Goal: Information Seeking & Learning: Understand process/instructions

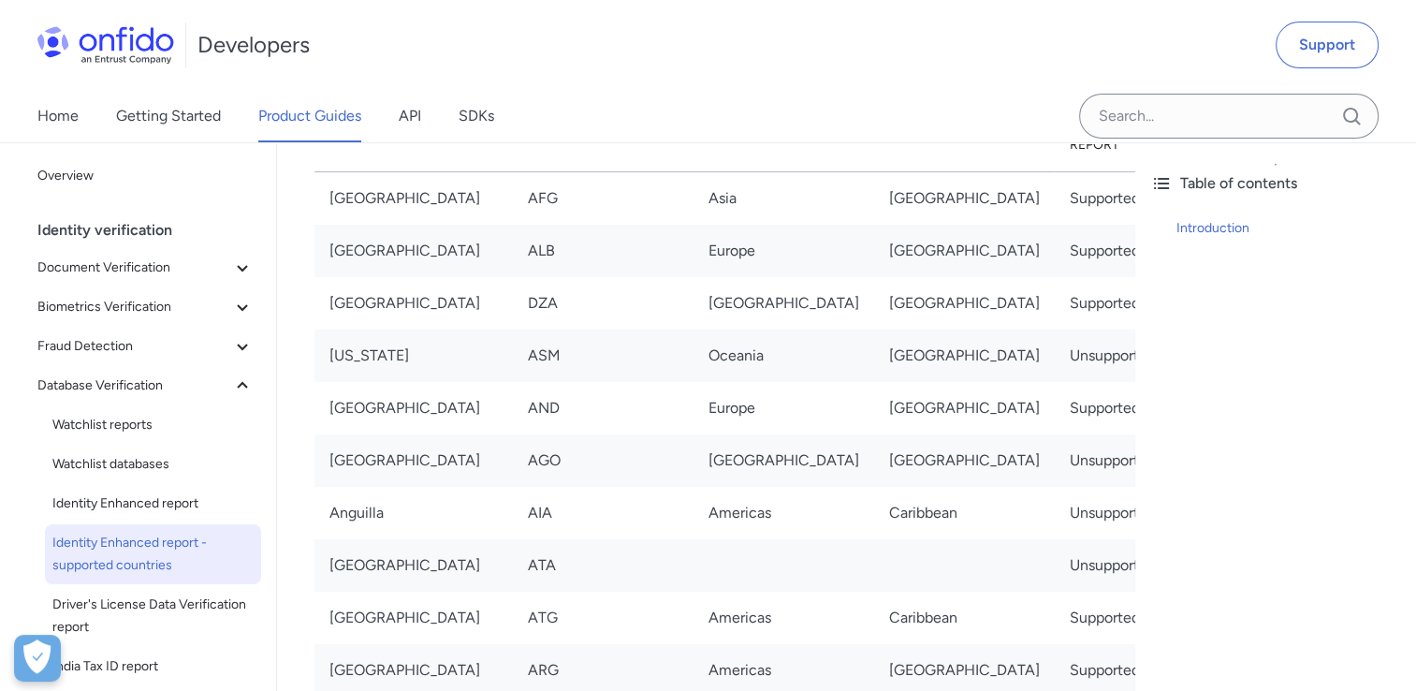
scroll to position [281, 0]
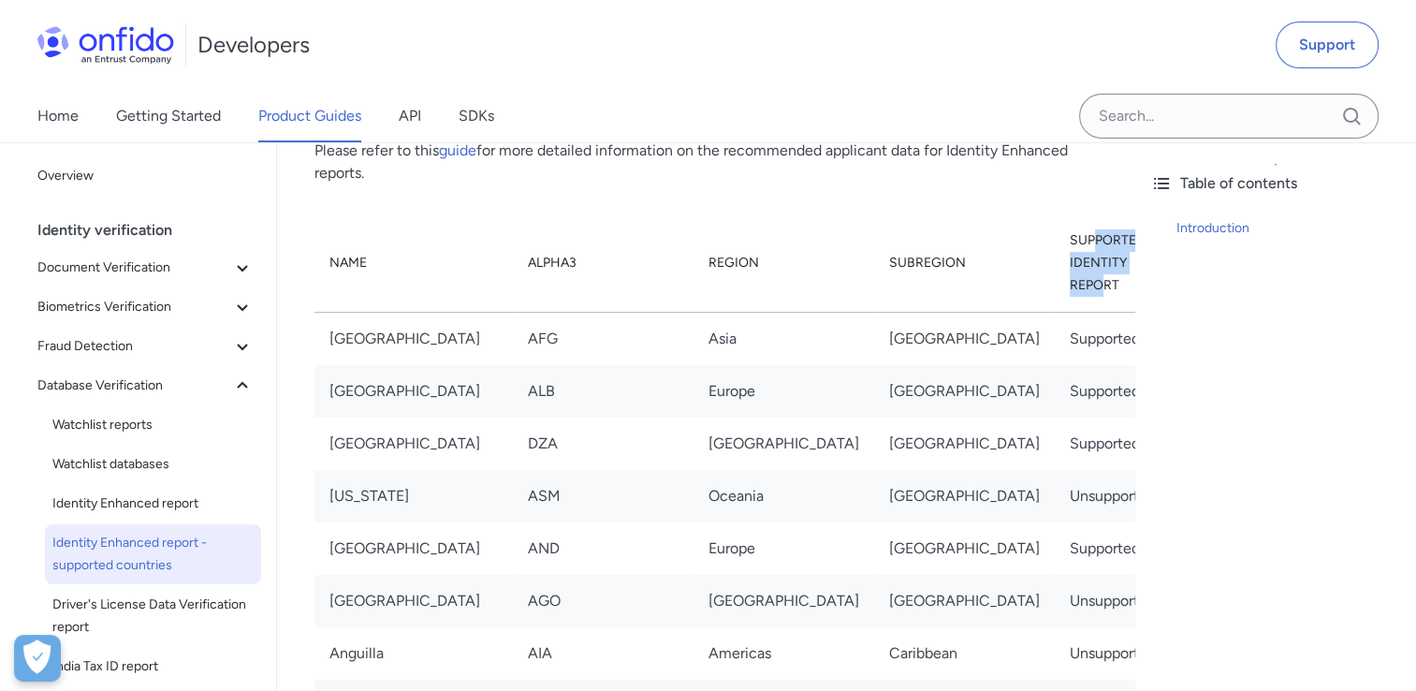
drag, startPoint x: 966, startPoint y: 238, endPoint x: 974, endPoint y: 258, distance: 22.2
click at [1055, 258] on th "Supported Identity Report" at bounding box center [1113, 263] width 116 height 98
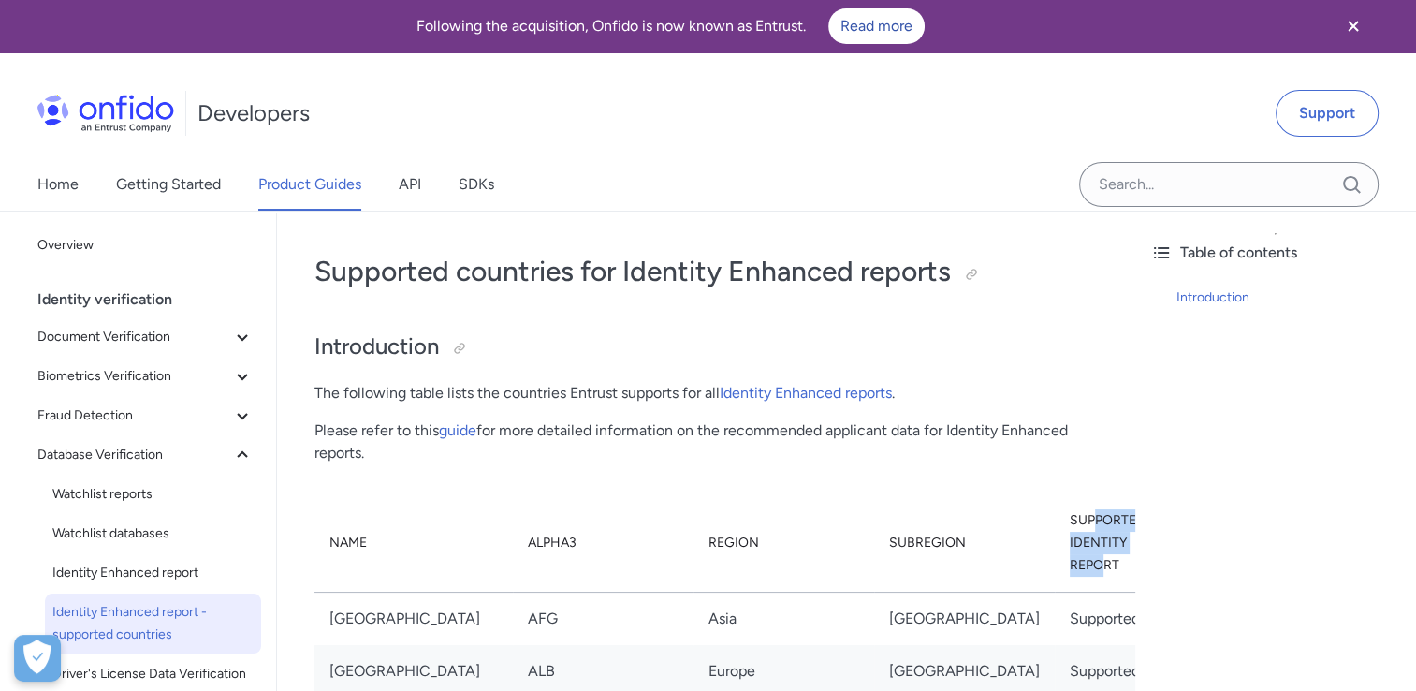
scroll to position [0, 0]
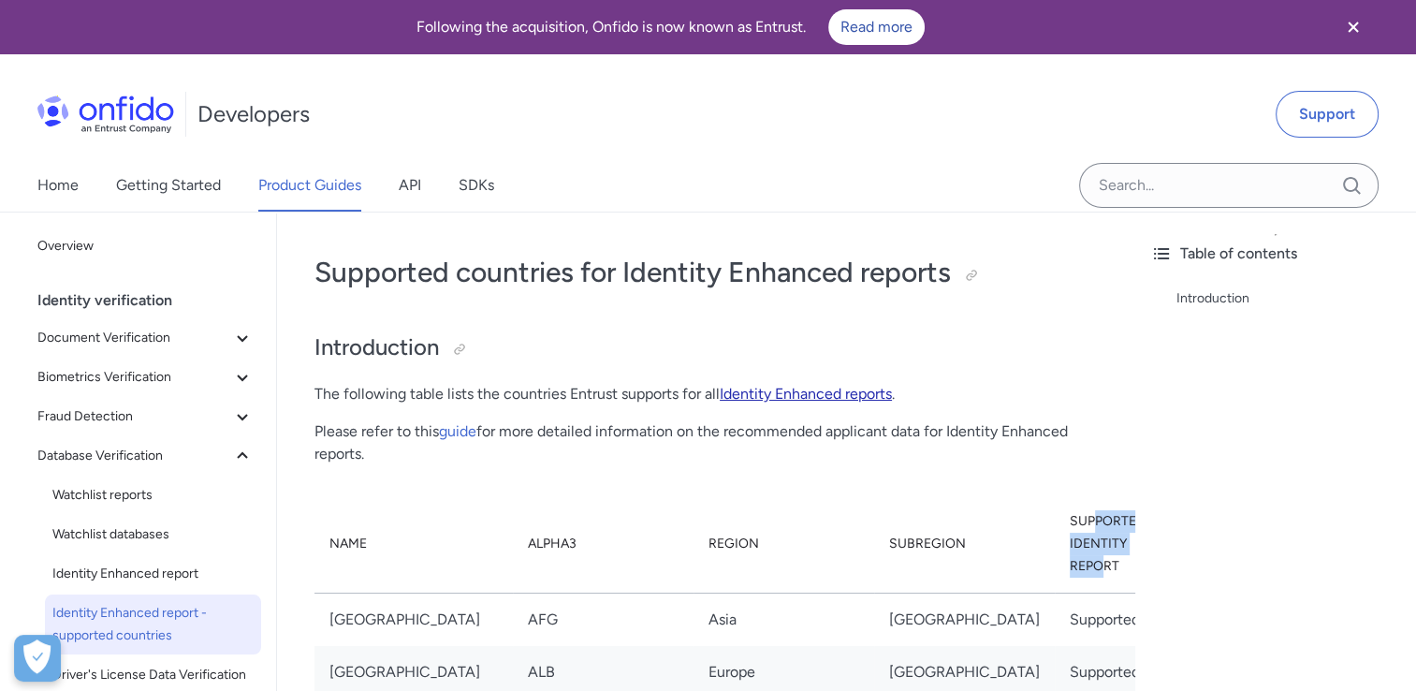
click at [823, 390] on link "Identity Enhanced reports" at bounding box center [806, 394] width 172 height 18
click at [1055, 511] on th "Supported Identity Report" at bounding box center [1113, 544] width 116 height 98
drag, startPoint x: 932, startPoint y: 515, endPoint x: 1070, endPoint y: 522, distance: 138.7
click at [1070, 522] on th "Supported Identity Report" at bounding box center [1113, 544] width 116 height 98
copy th "Supported Identity"
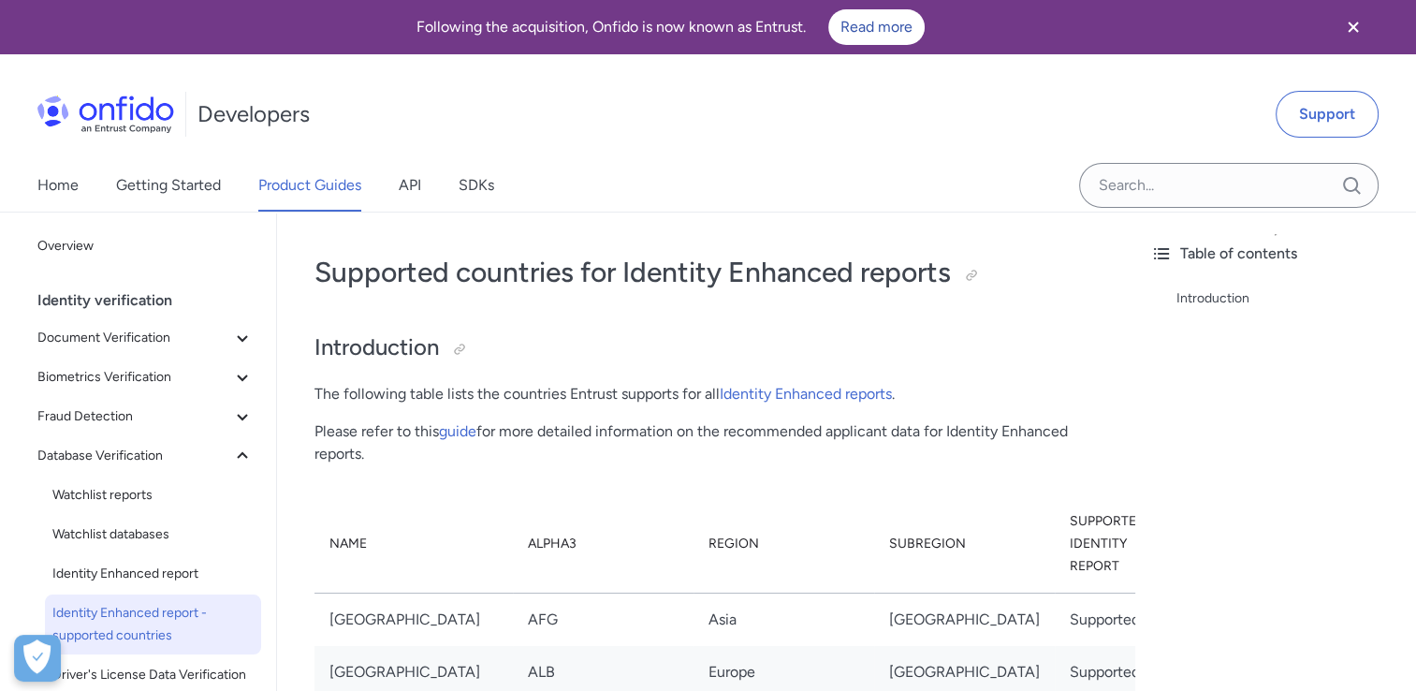
click at [974, 435] on p "Please refer to this guide for more detailed information on the recommended app…" at bounding box center [705, 442] width 783 height 45
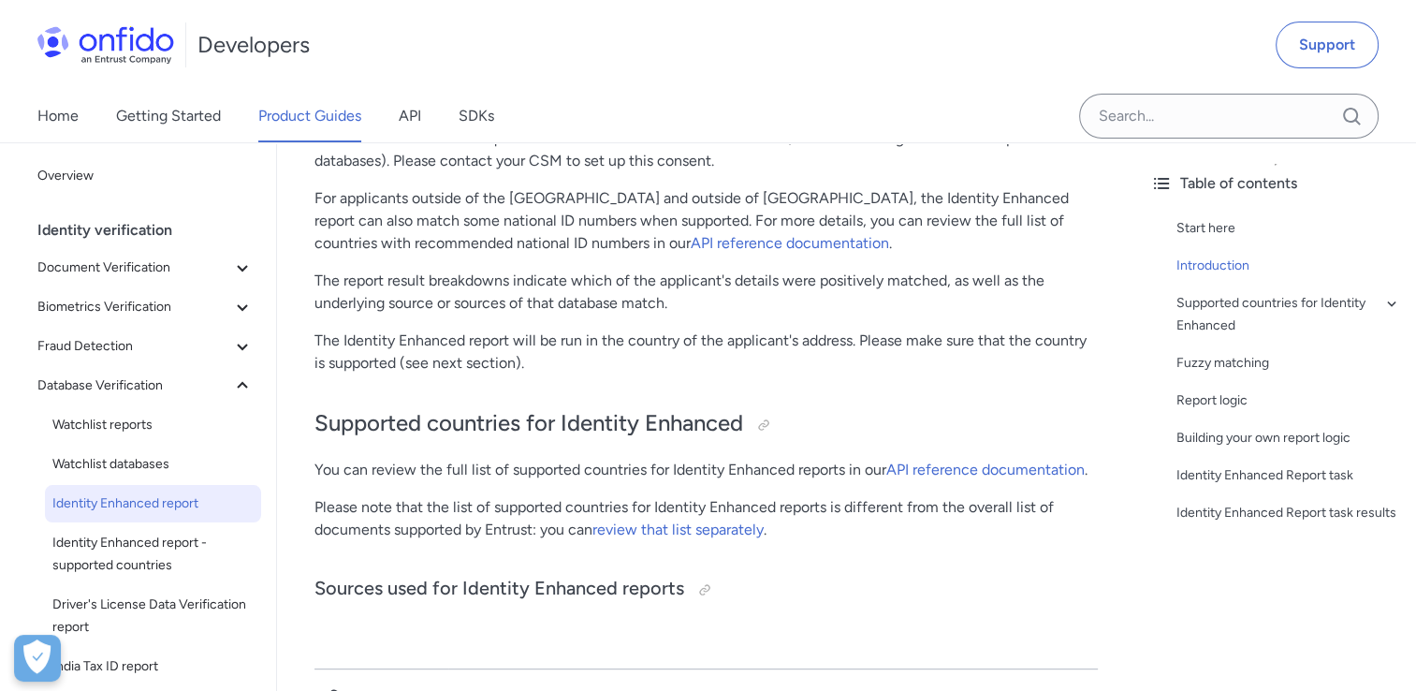
scroll to position [561, 0]
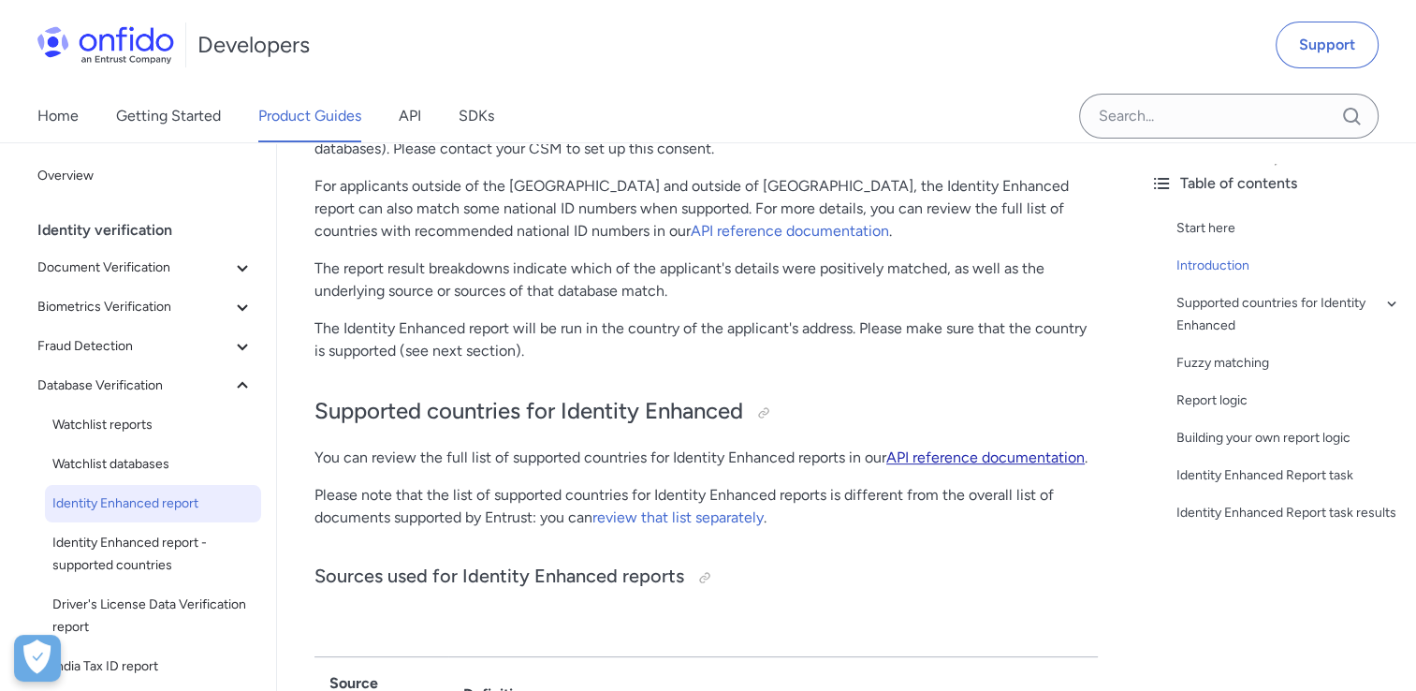
click at [973, 455] on link "API reference documentation" at bounding box center [985, 457] width 198 height 18
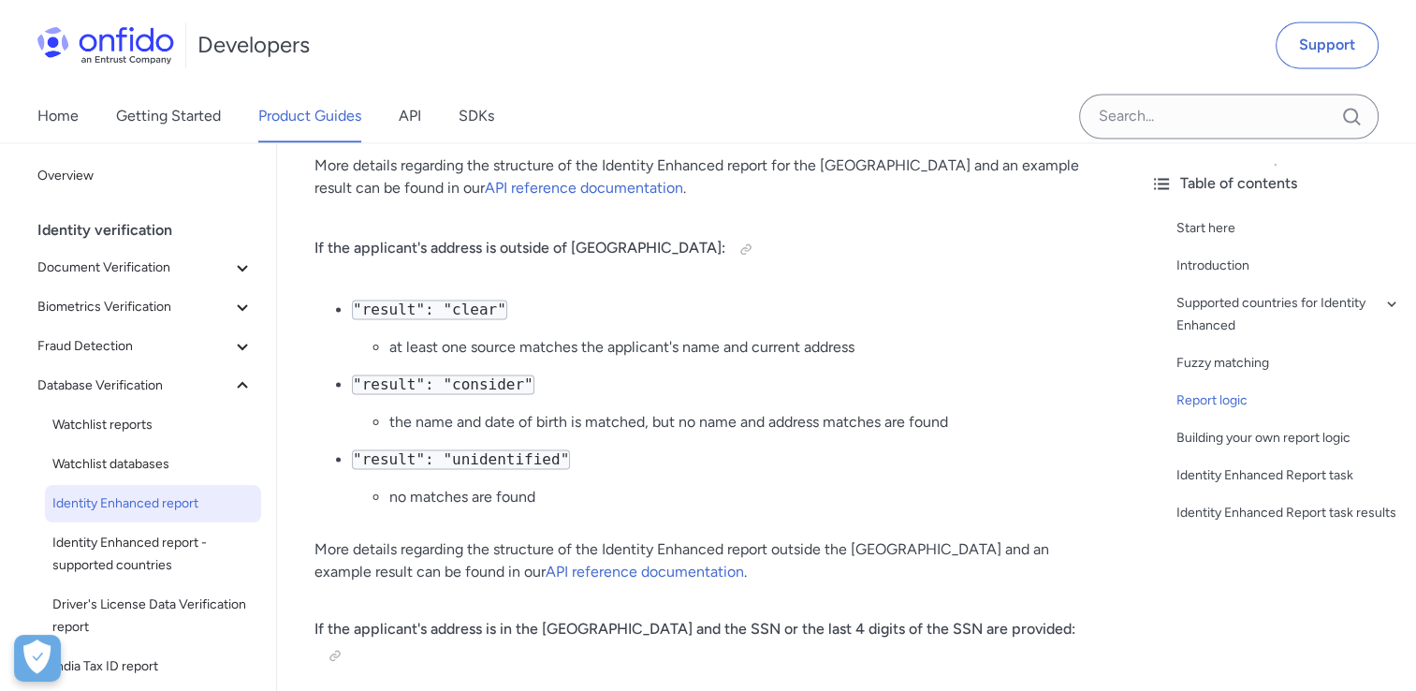
scroll to position [2807, 0]
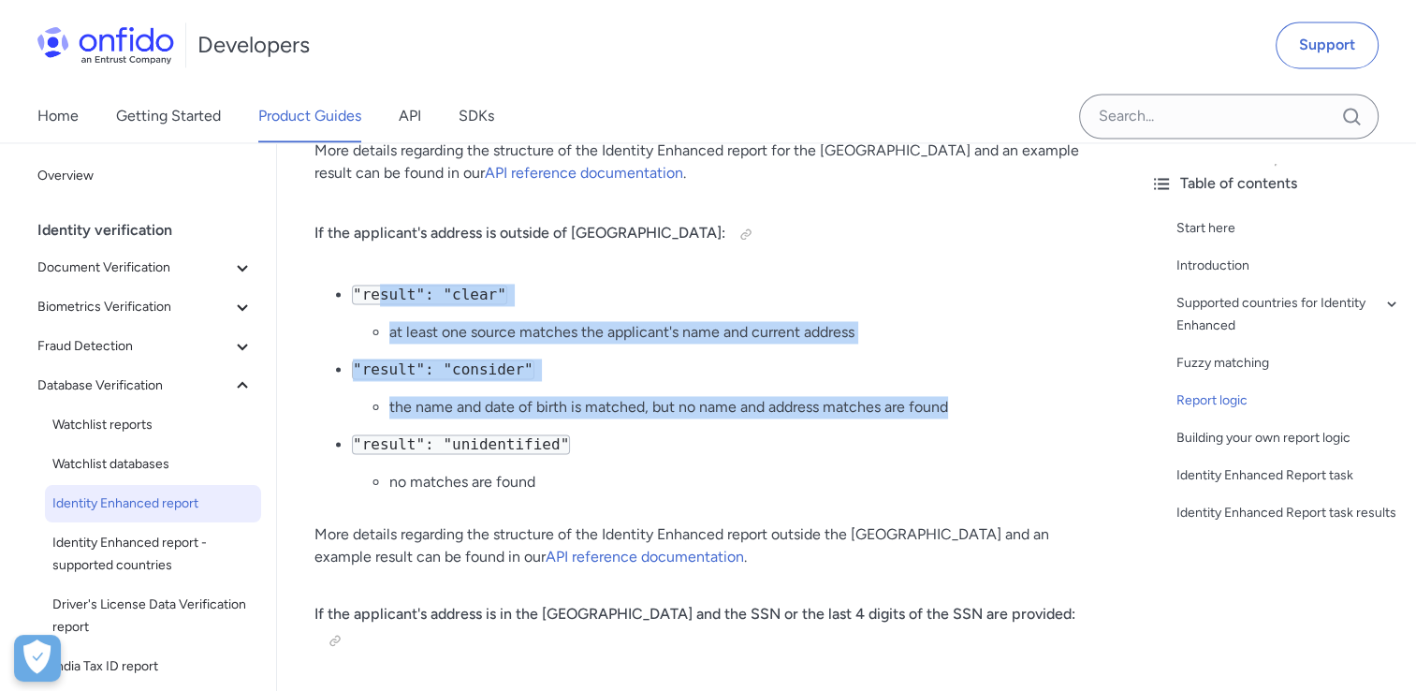
drag, startPoint x: 378, startPoint y: 296, endPoint x: 543, endPoint y: 421, distance: 207.0
click at [543, 421] on ul ""result": "clear" at least one source matches the applicant's name and current …" at bounding box center [705, 396] width 783 height 225
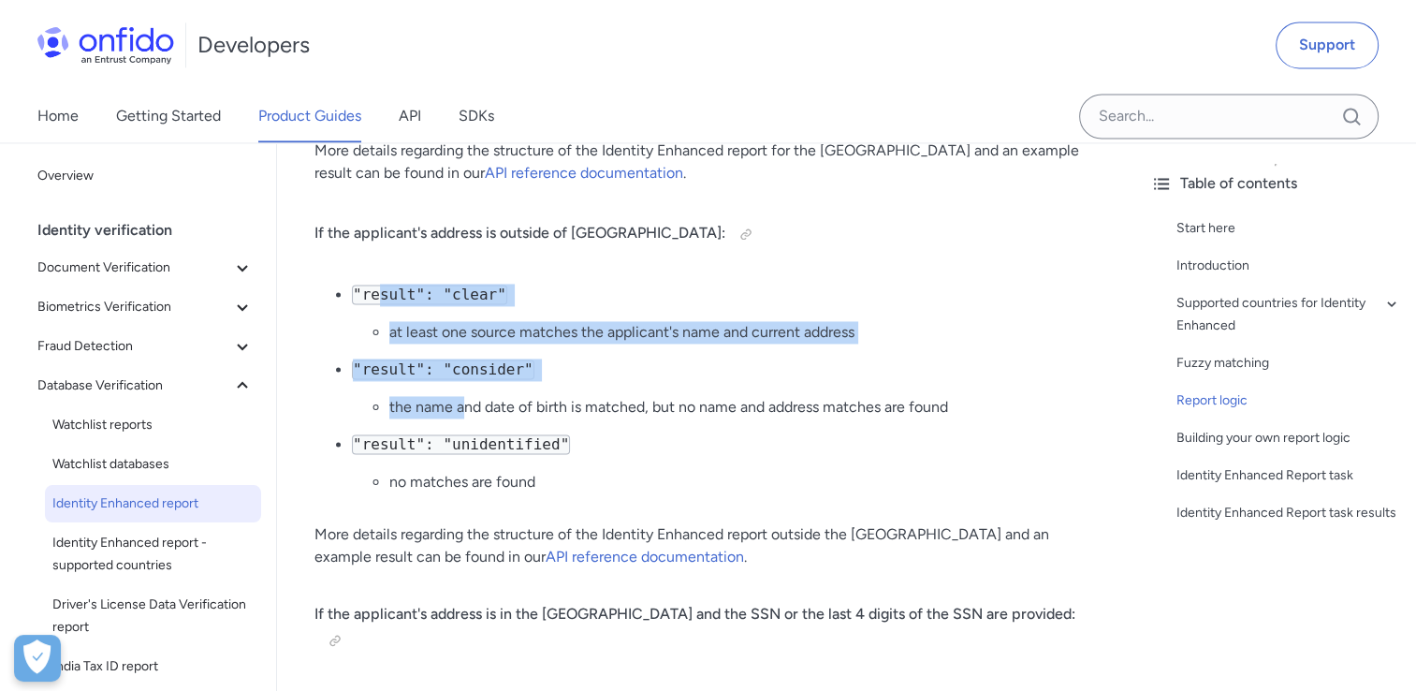
drag, startPoint x: 543, startPoint y: 421, endPoint x: 467, endPoint y: 403, distance: 77.8
click at [467, 403] on li "the name and date of birth is matched, but no name and address matches are found" at bounding box center [743, 407] width 708 height 22
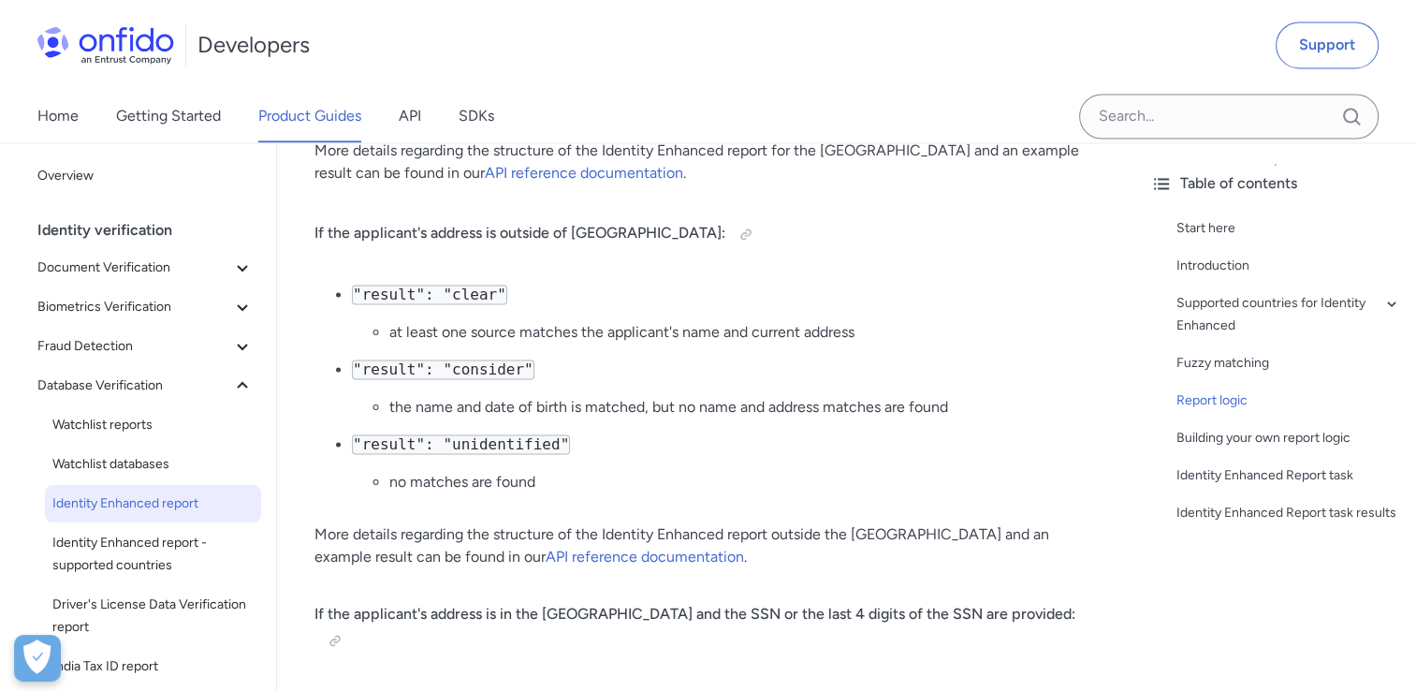
drag, startPoint x: 467, startPoint y: 403, endPoint x: 465, endPoint y: 455, distance: 51.5
click at [465, 454] on code ""result": "unidentified"" at bounding box center [461, 444] width 218 height 20
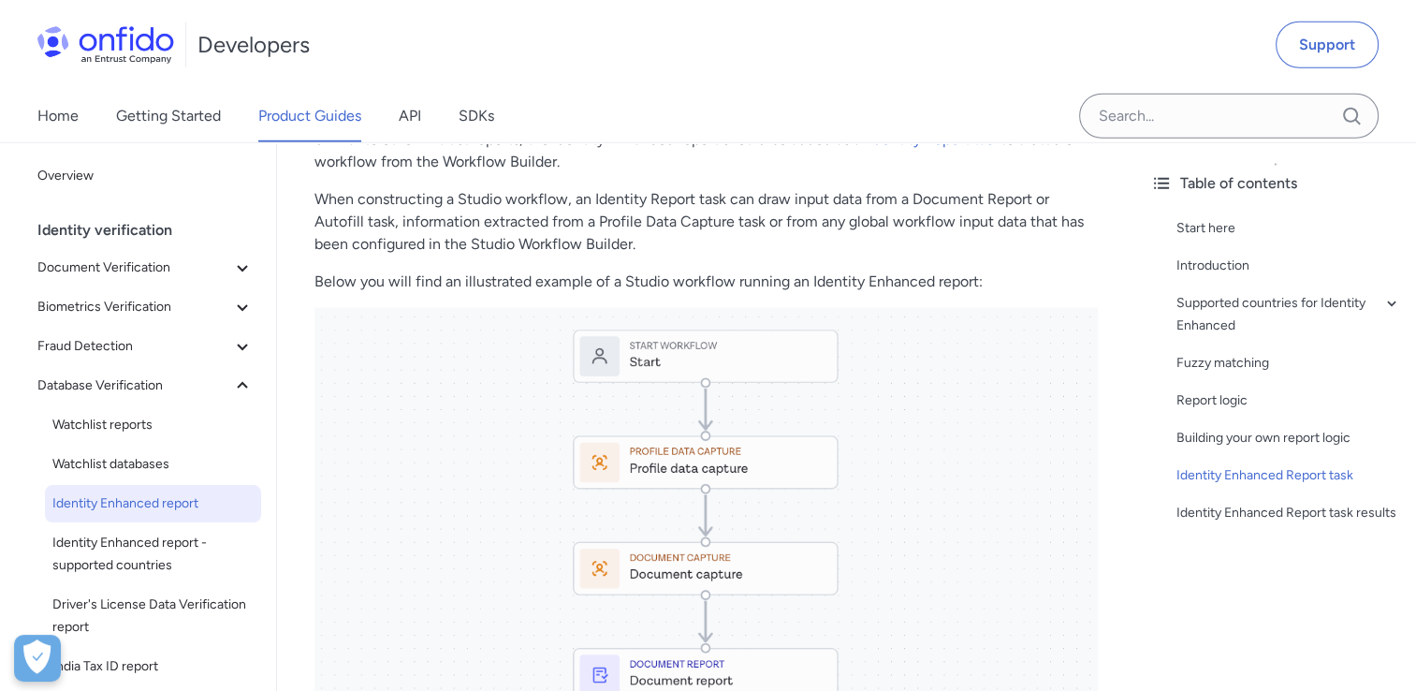
scroll to position [5427, 0]
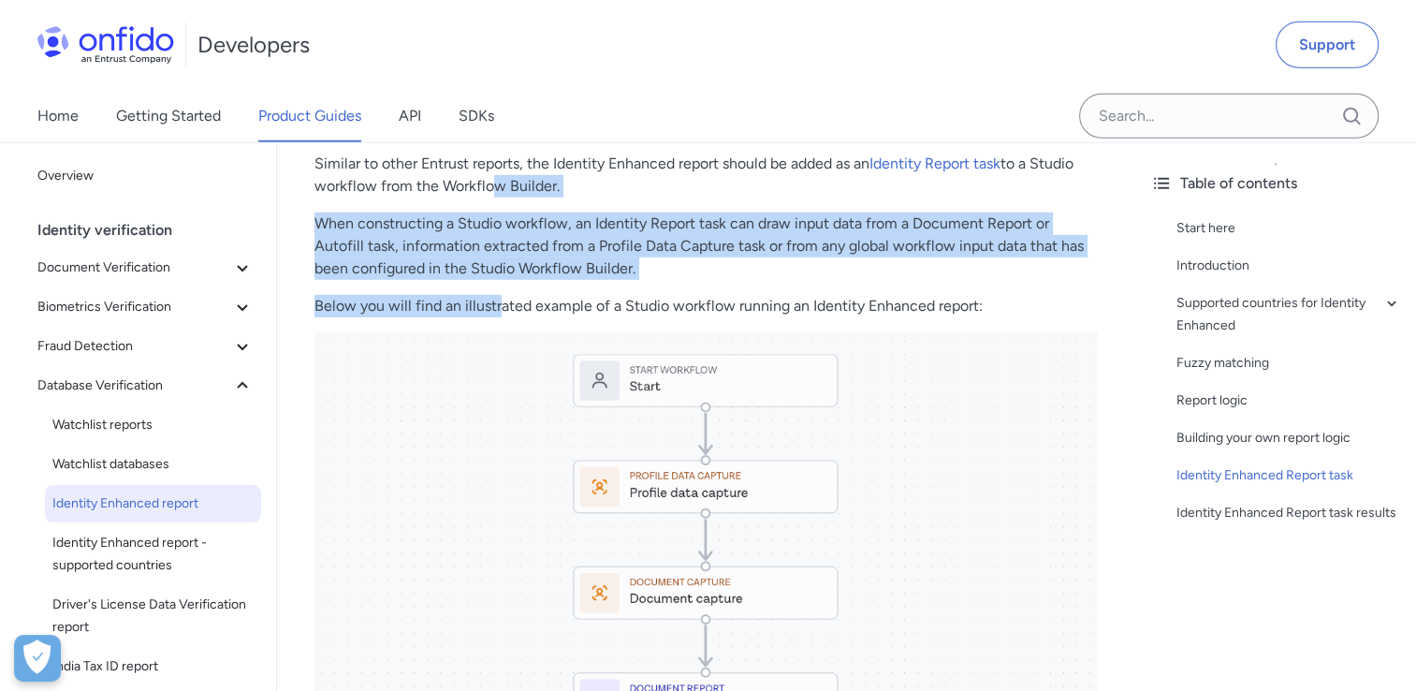
drag, startPoint x: 500, startPoint y: 306, endPoint x: 485, endPoint y: 185, distance: 121.6
drag, startPoint x: 485, startPoint y: 185, endPoint x: 461, endPoint y: 254, distance: 72.2
click at [461, 254] on p "When constructing a Studio workflow, an Identity Report task can draw input dat…" at bounding box center [705, 245] width 783 height 67
click at [404, 227] on p "When constructing a Studio workflow, an Identity Report task can draw input dat…" at bounding box center [705, 245] width 783 height 67
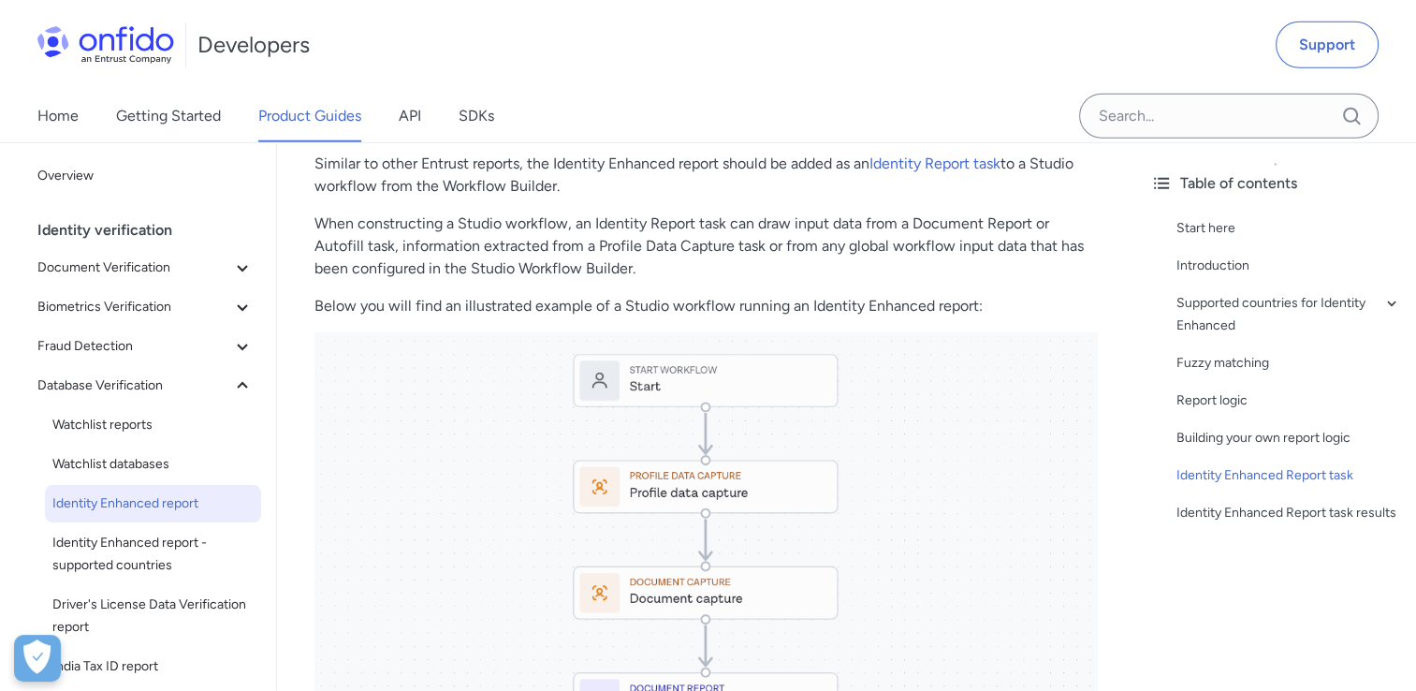
click at [363, 226] on p "When constructing a Studio workflow, an Identity Report task can draw input dat…" at bounding box center [705, 245] width 783 height 67
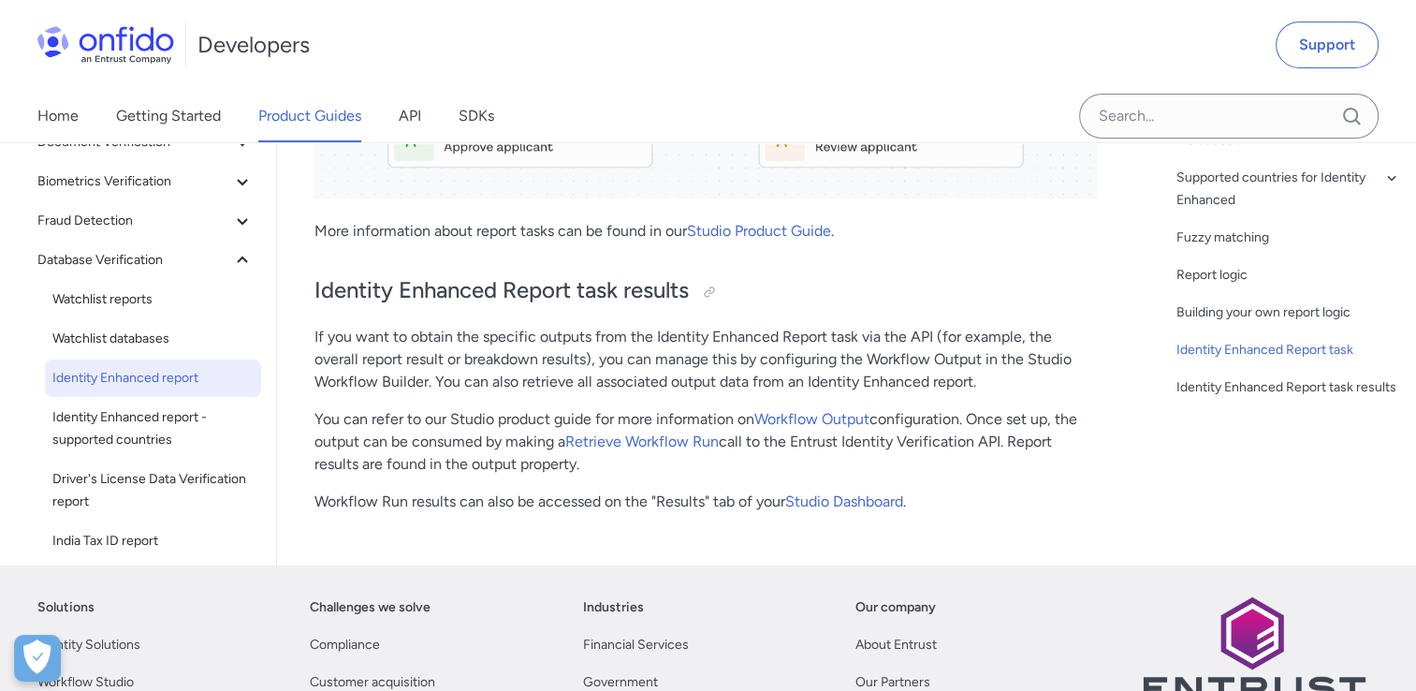
scroll to position [6456, 0]
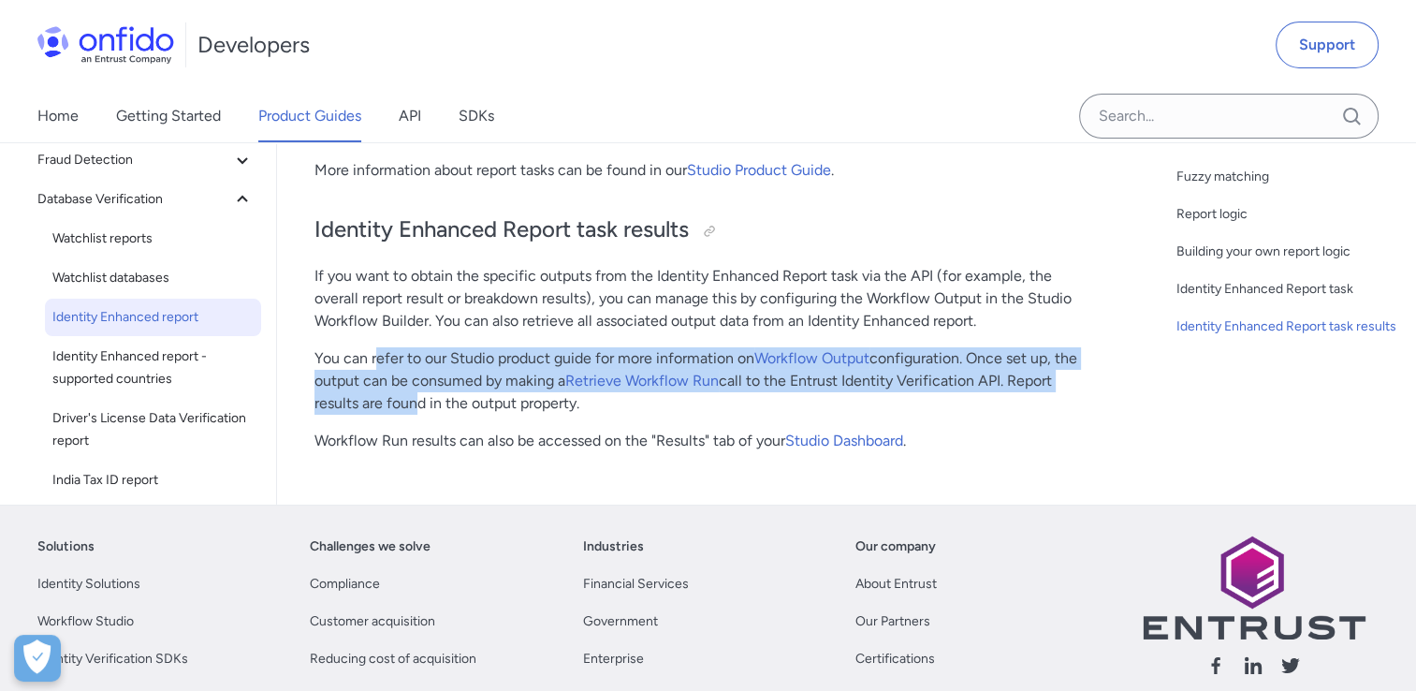
drag, startPoint x: 378, startPoint y: 356, endPoint x: 409, endPoint y: 401, distance: 55.3
click at [409, 401] on p "You can refer to our Studio product guide for more information on Workflow Outp…" at bounding box center [705, 380] width 783 height 67
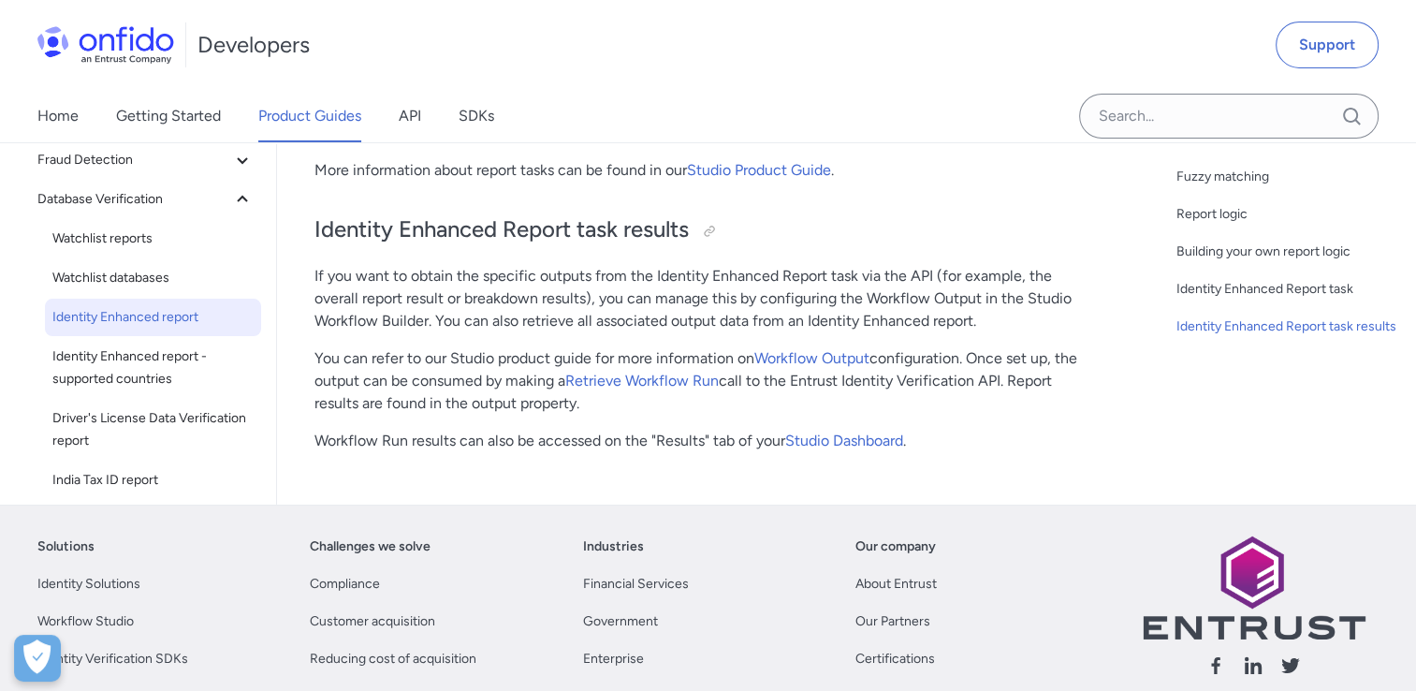
drag, startPoint x: 409, startPoint y: 401, endPoint x: 829, endPoint y: 288, distance: 435.1
click at [829, 288] on p "If you want to obtain the specific outputs from the Identity Enhanced Report ta…" at bounding box center [705, 298] width 783 height 67
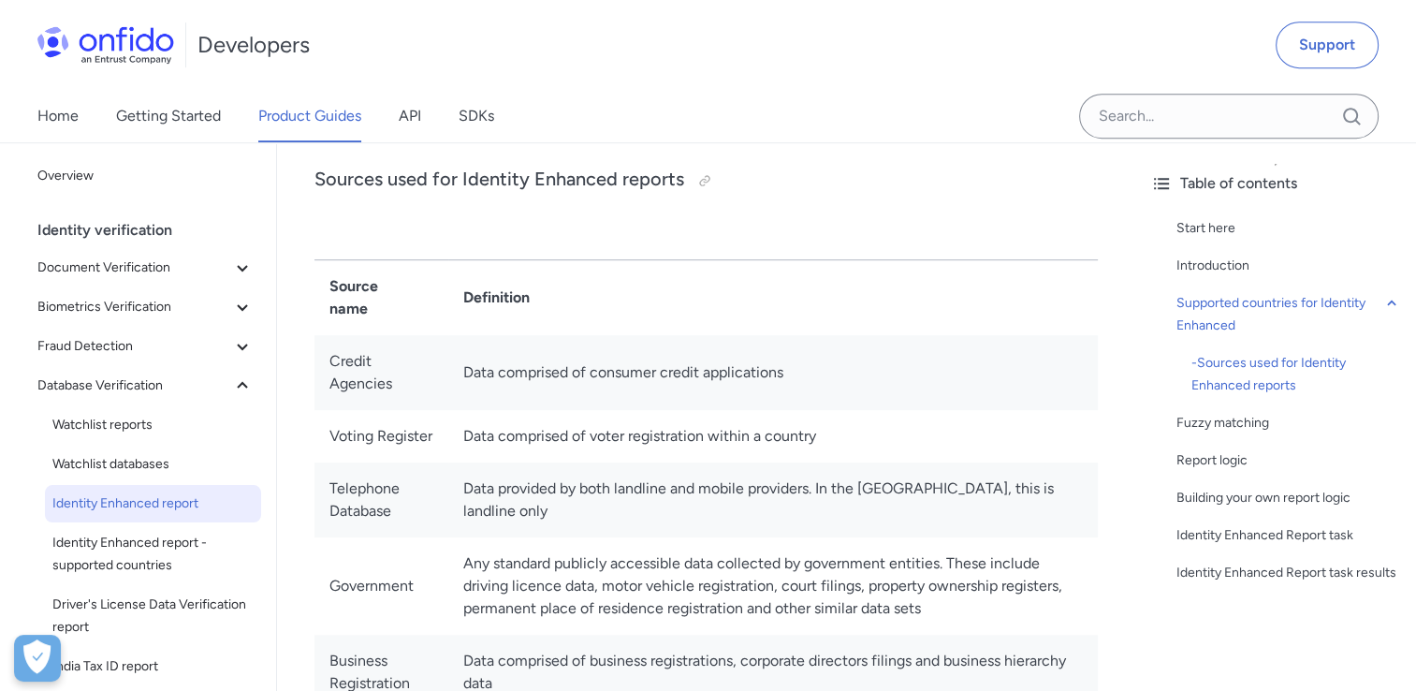
scroll to position [932, 0]
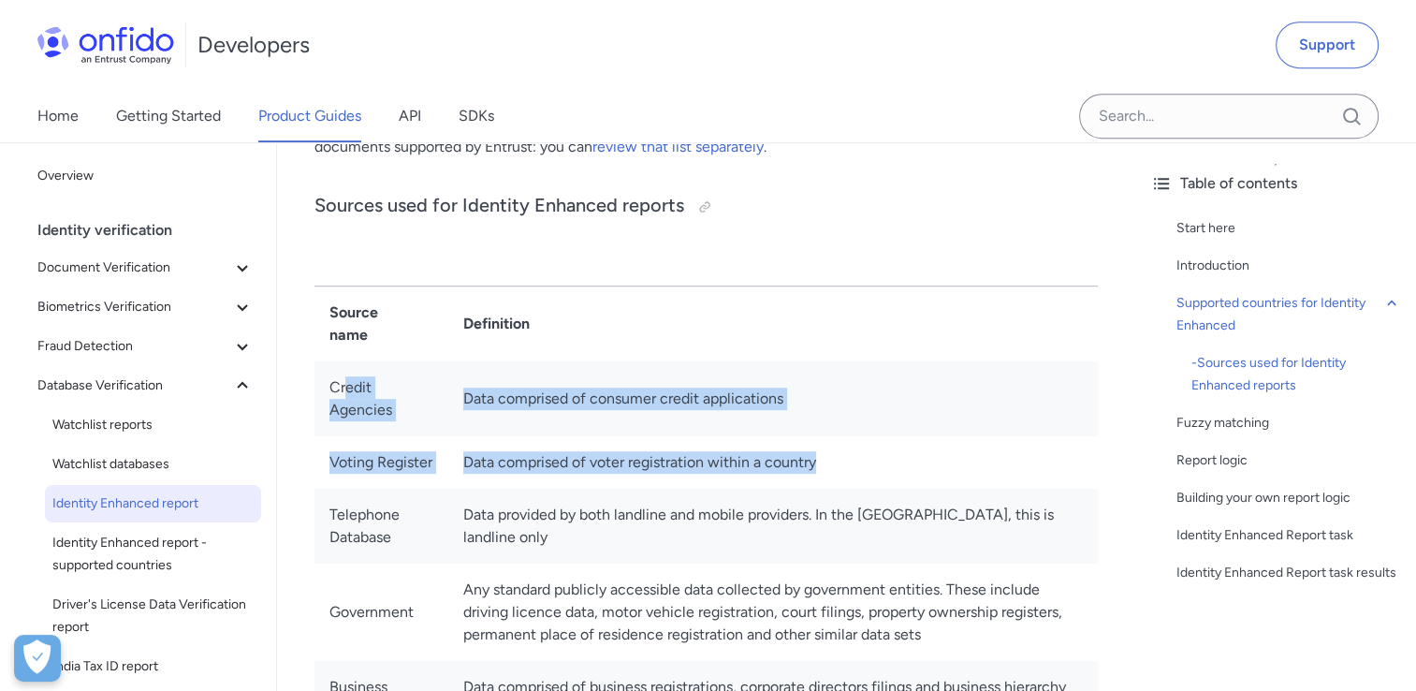
drag, startPoint x: 345, startPoint y: 380, endPoint x: 989, endPoint y: 451, distance: 647.7
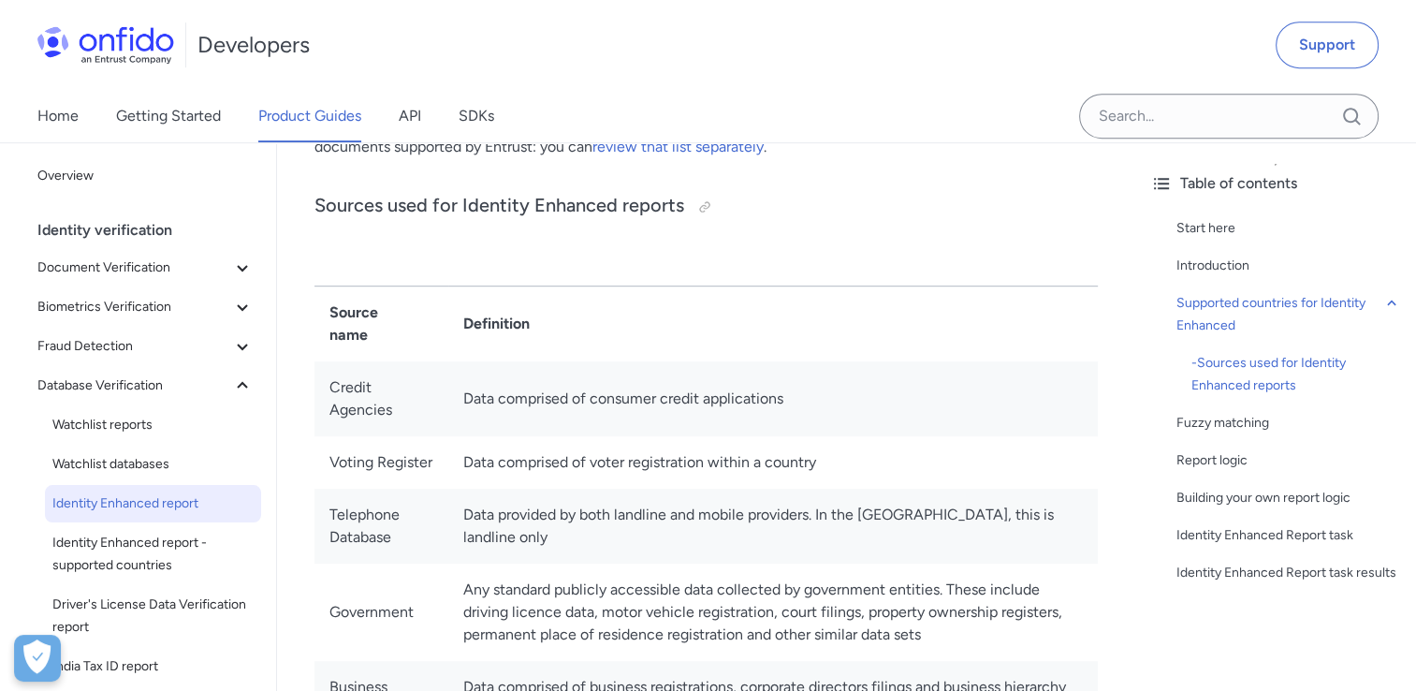
click at [630, 492] on td "Data provided by both landline and mobile providers. In the [GEOGRAPHIC_DATA], …" at bounding box center [772, 525] width 649 height 75
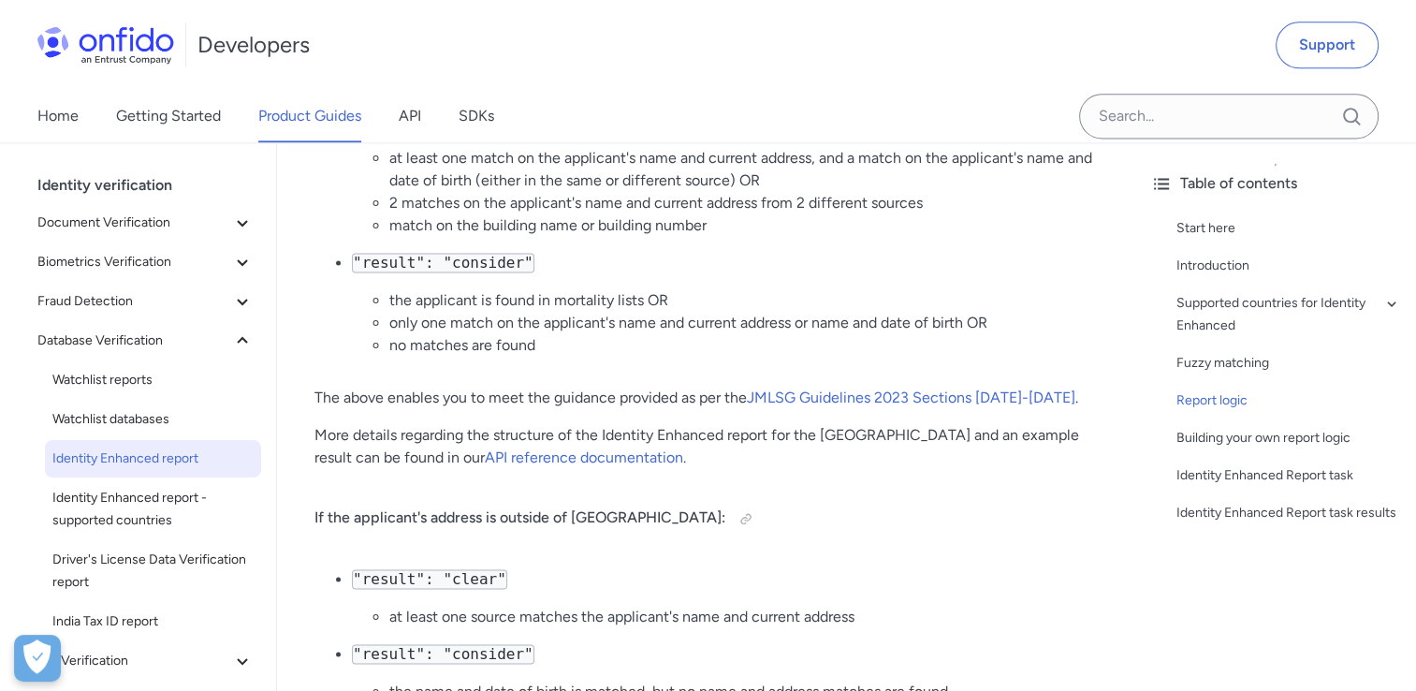
scroll to position [0, 0]
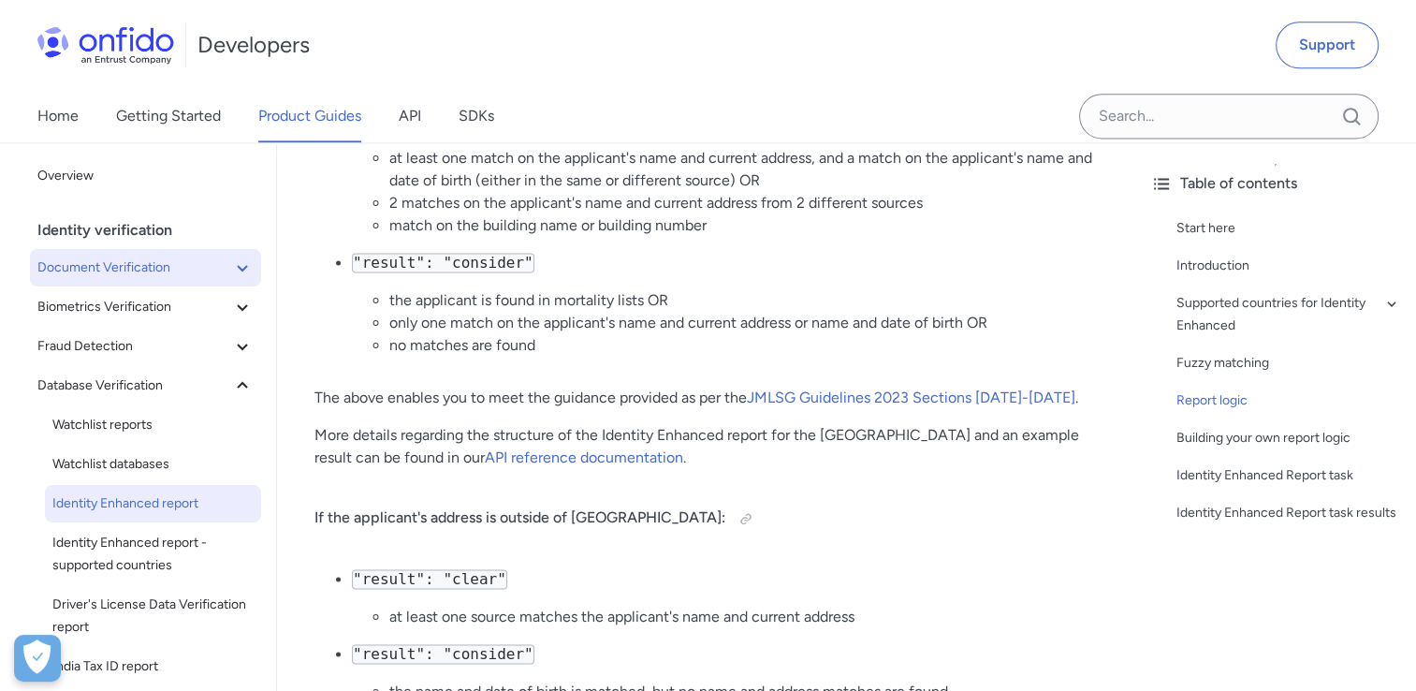
click at [231, 277] on icon at bounding box center [242, 267] width 22 height 22
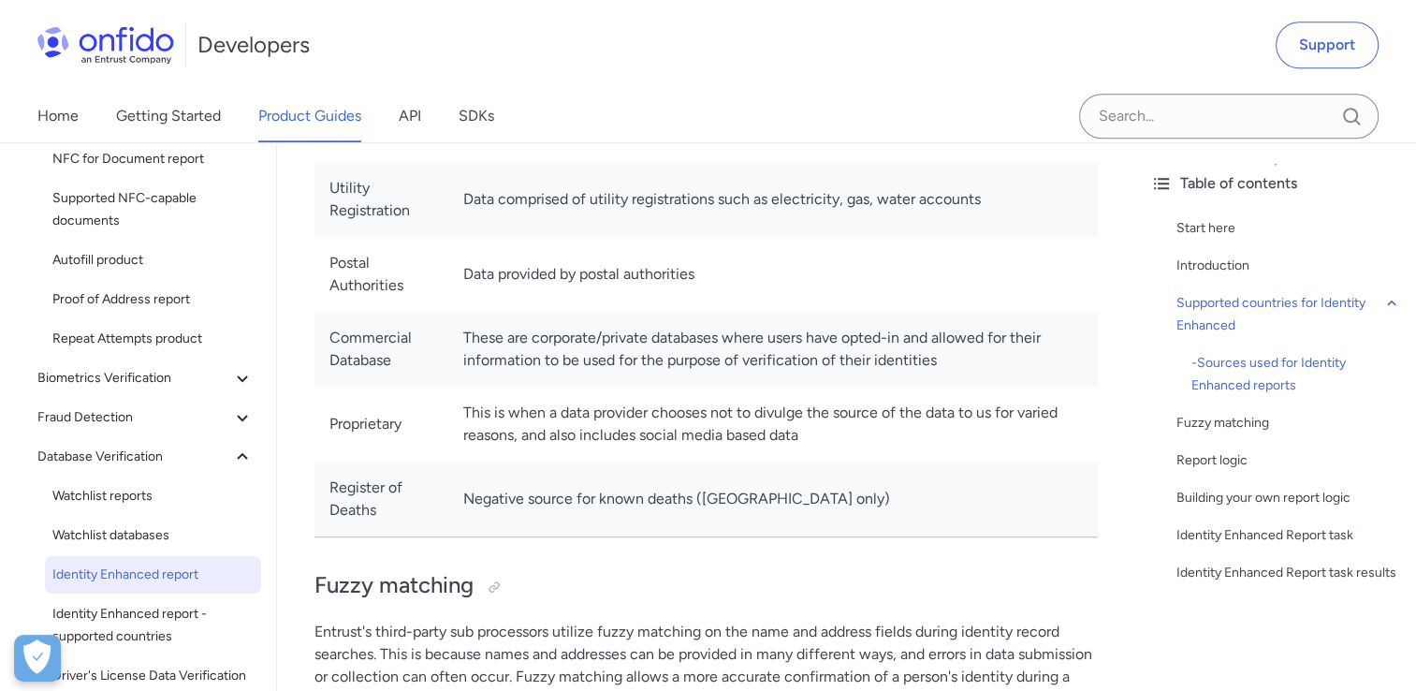
scroll to position [1493, 0]
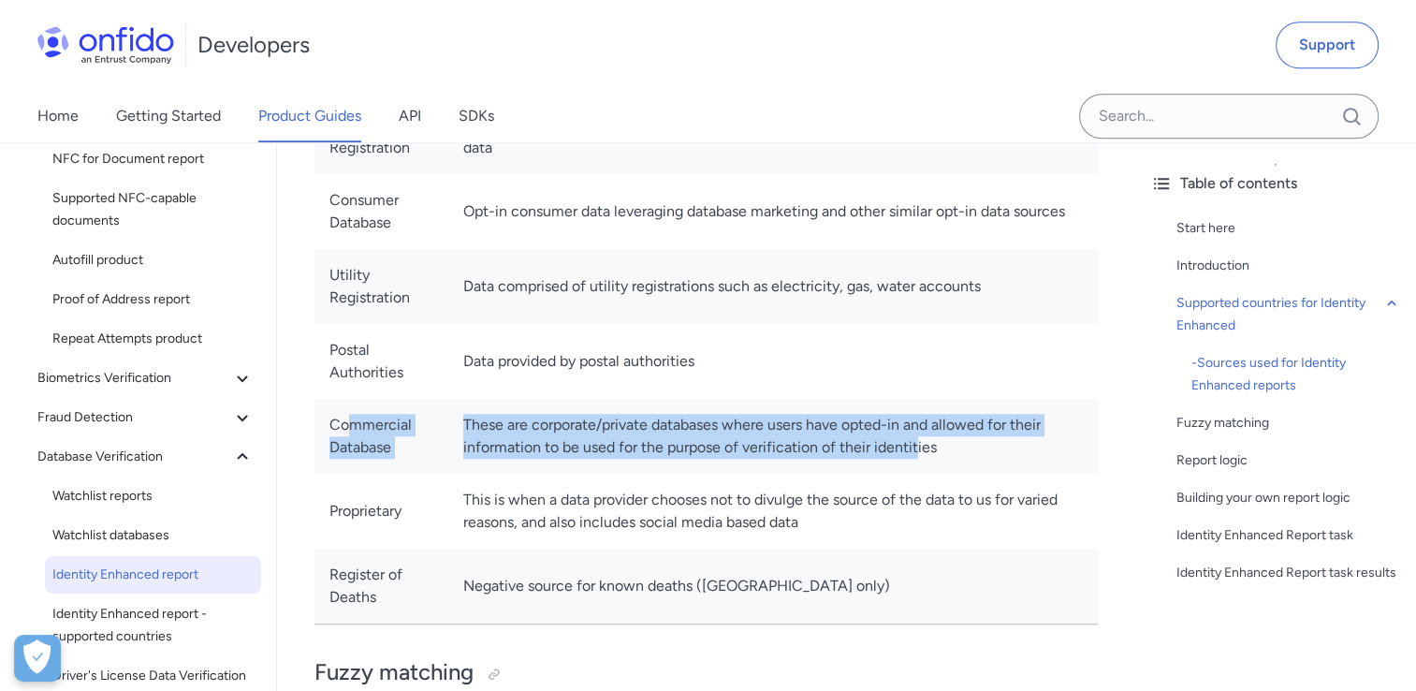
drag, startPoint x: 349, startPoint y: 423, endPoint x: 921, endPoint y: 447, distance: 572.2
click at [921, 447] on tr "Commercial Database These are corporate/private databases where users have opte…" at bounding box center [705, 436] width 783 height 75
drag, startPoint x: 921, startPoint y: 447, endPoint x: 639, endPoint y: 466, distance: 282.3
click at [640, 466] on td "These are corporate/private databases where users have opted-in and allowed for…" at bounding box center [772, 436] width 649 height 75
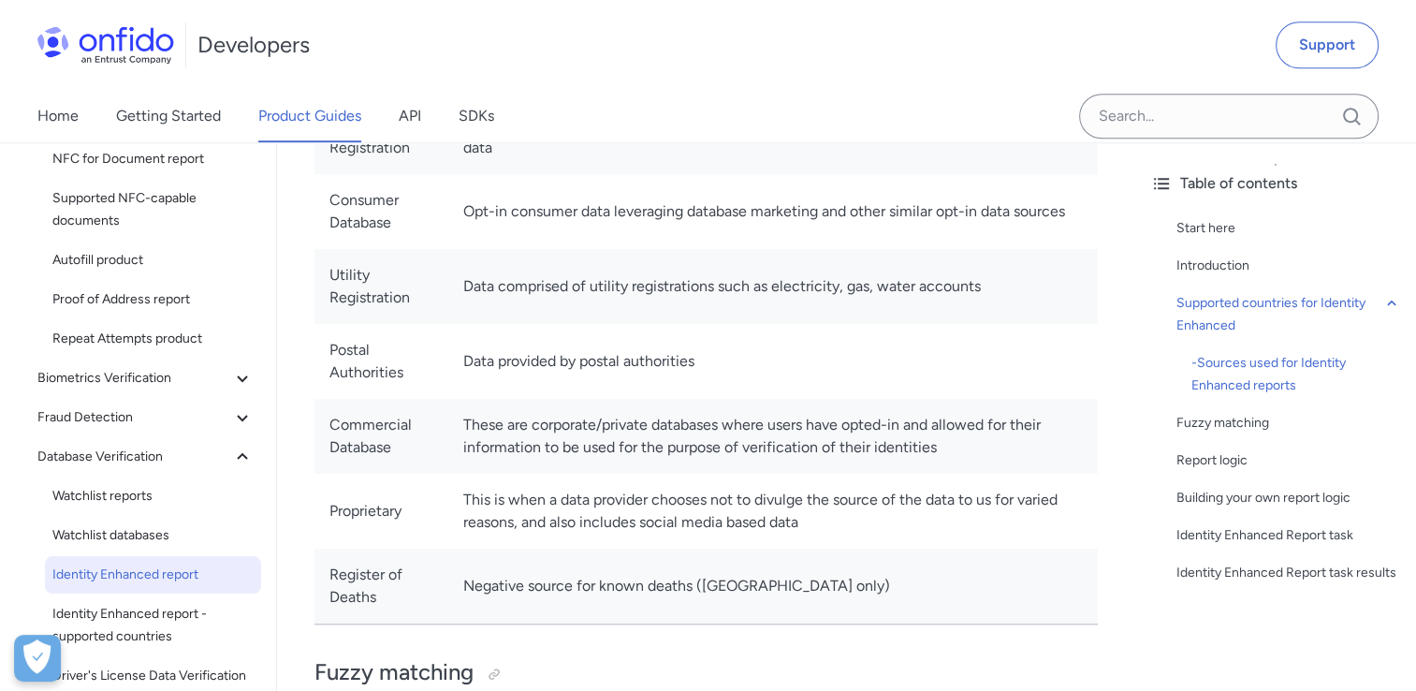
click at [515, 360] on td "Data provided by postal authorities" at bounding box center [772, 361] width 649 height 75
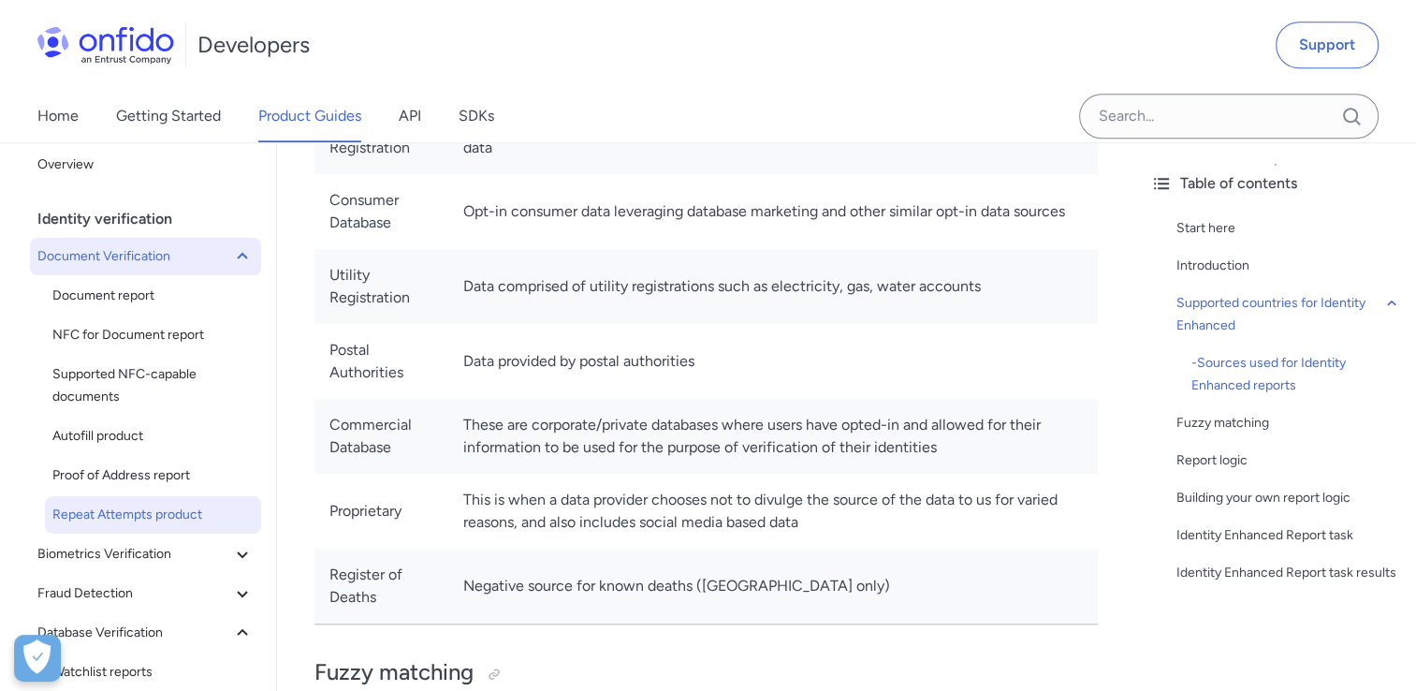
scroll to position [0, 0]
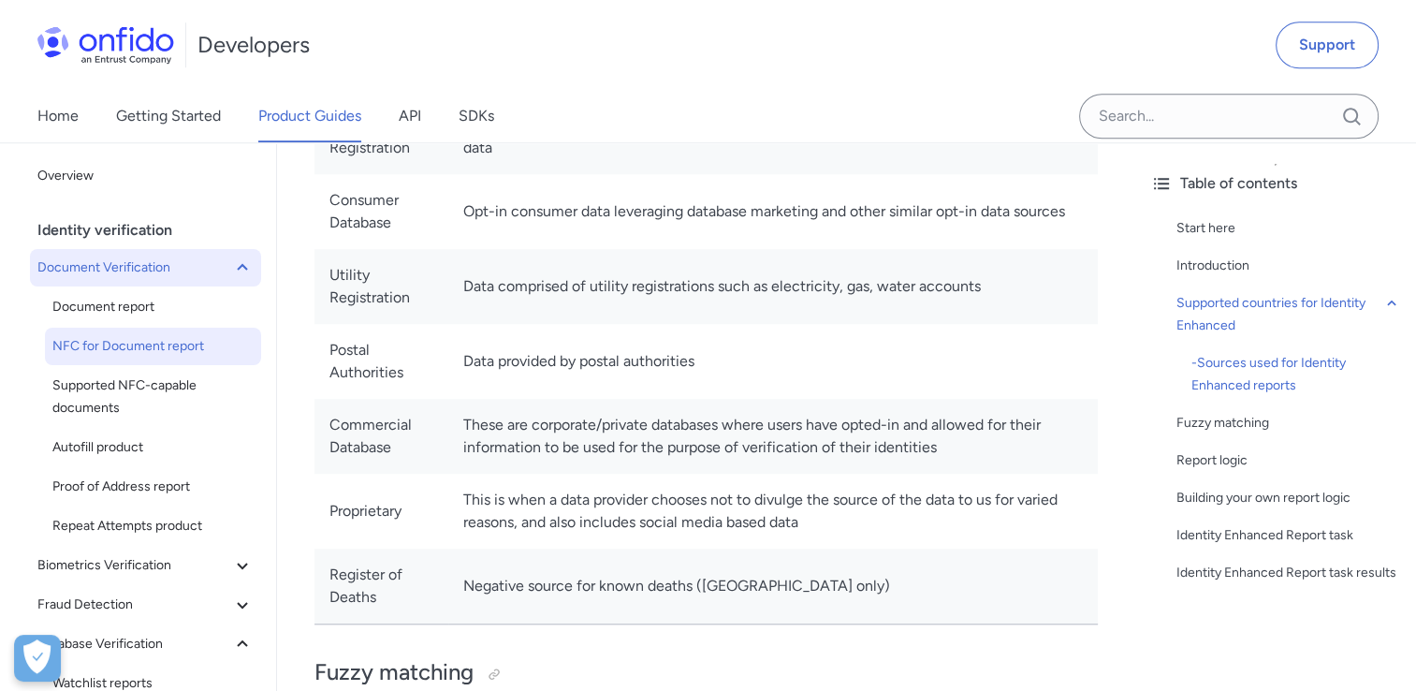
click at [142, 334] on link "NFC for Document report" at bounding box center [153, 345] width 216 height 37
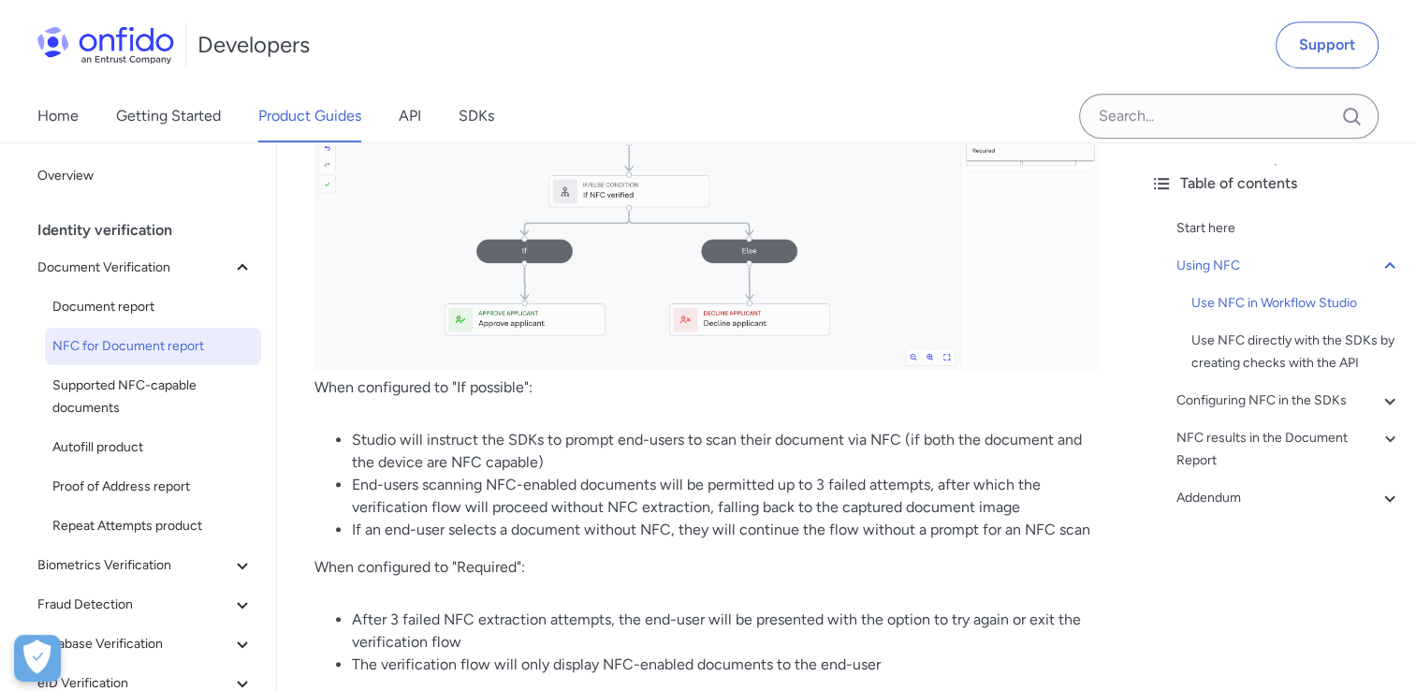
scroll to position [1497, 0]
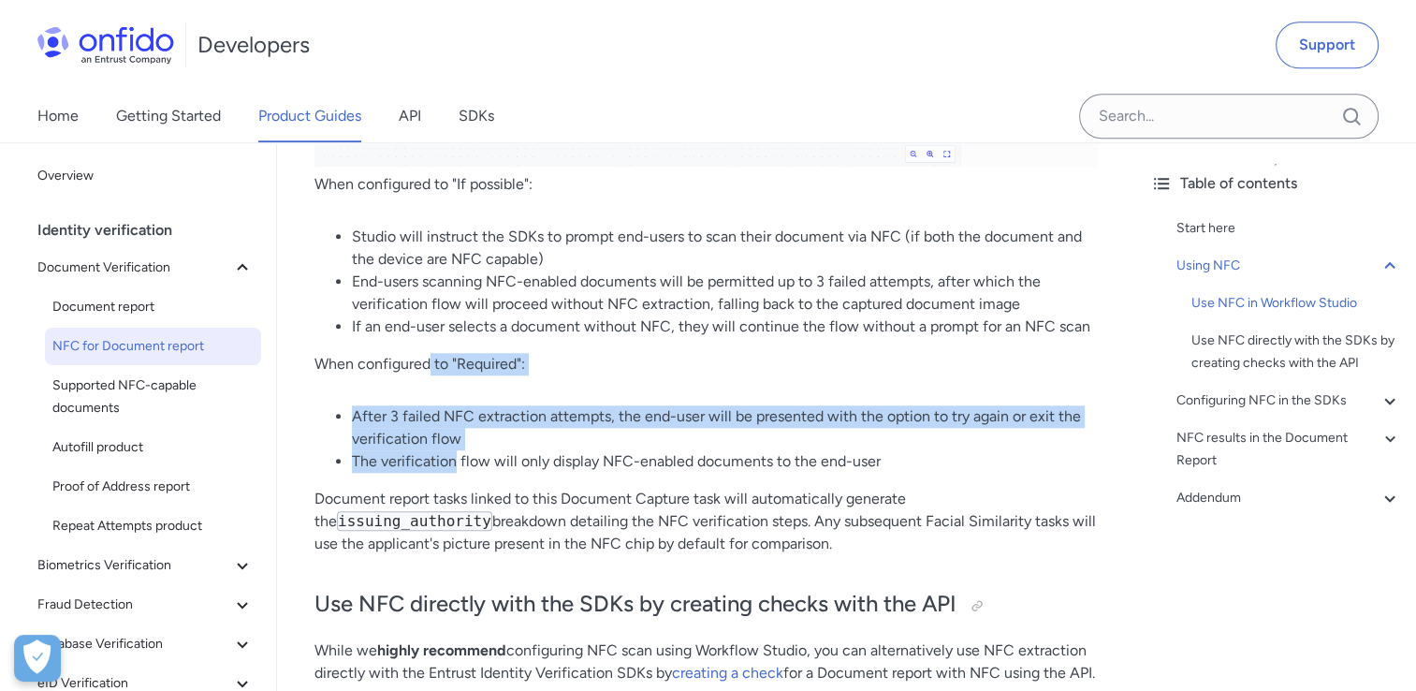
drag, startPoint x: 456, startPoint y: 455, endPoint x: 429, endPoint y: 350, distance: 108.3
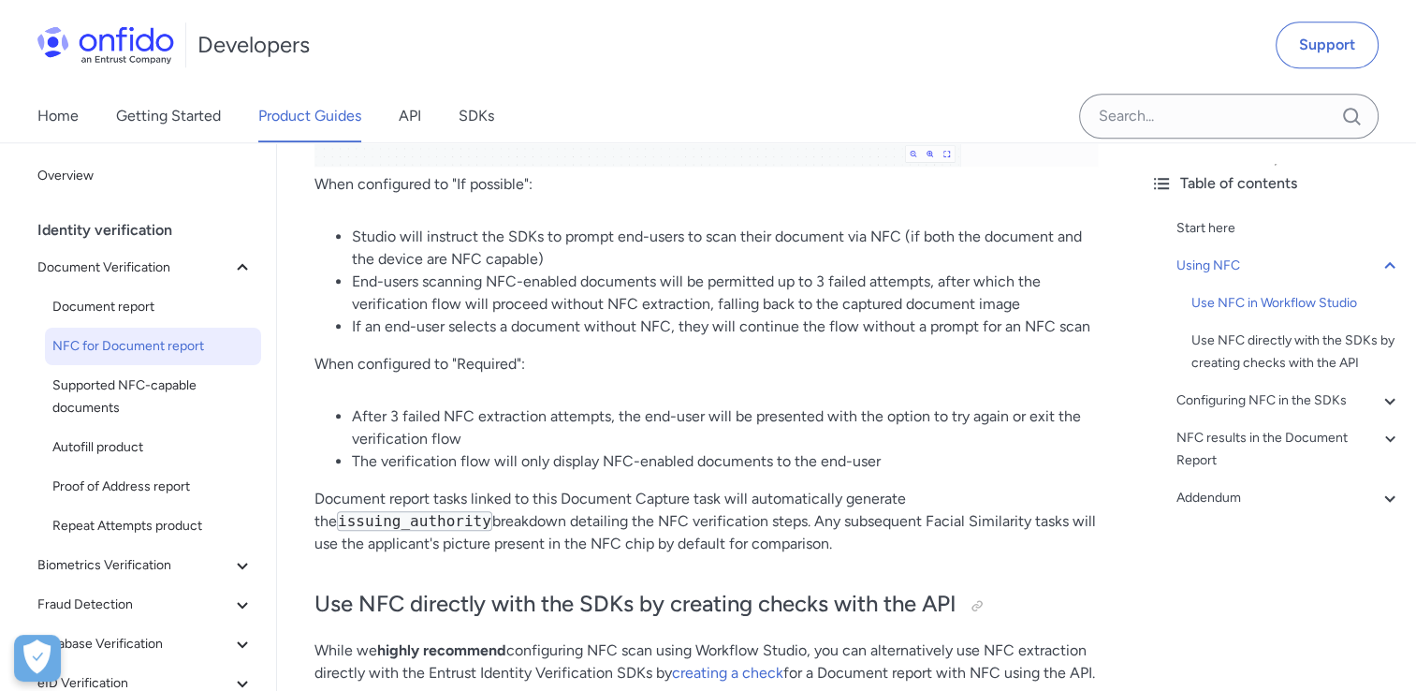
drag, startPoint x: 429, startPoint y: 350, endPoint x: 584, endPoint y: 491, distance: 210.0
click at [584, 491] on p "Document report tasks linked to this Document Capture task will automatically g…" at bounding box center [705, 520] width 783 height 67
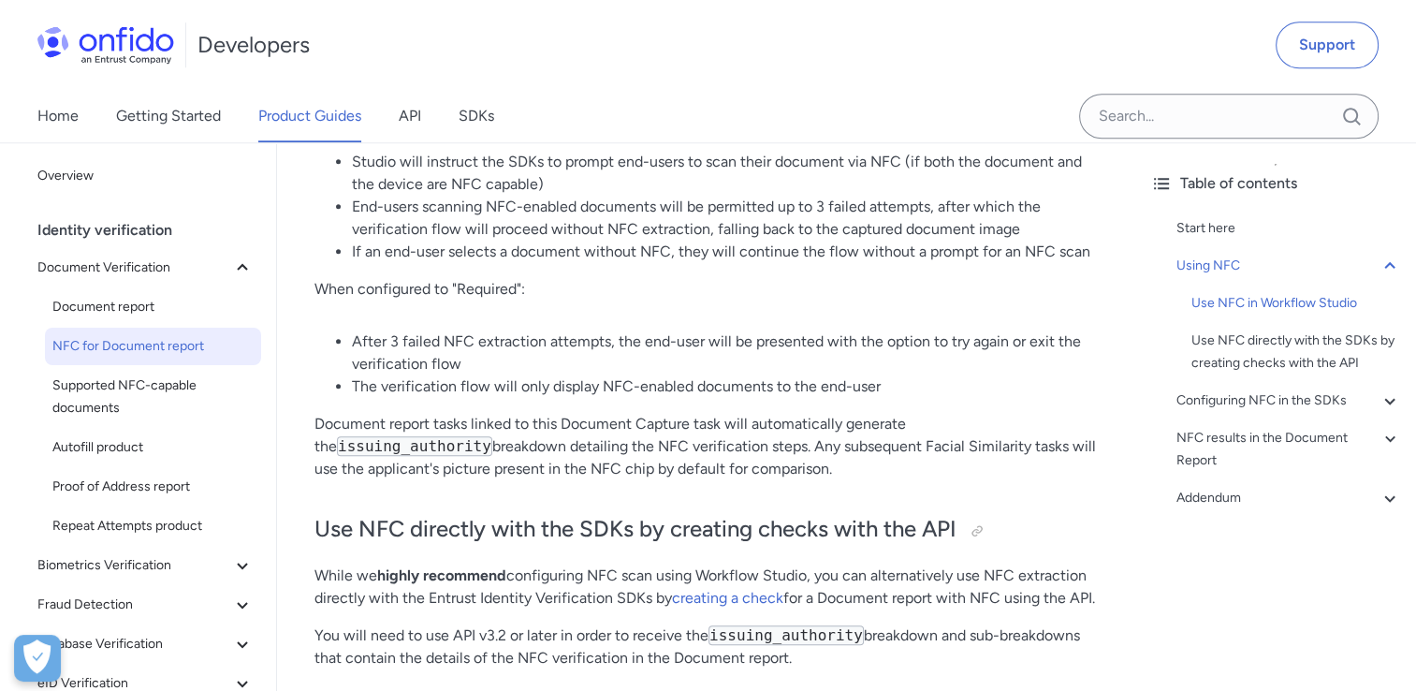
scroll to position [1684, 0]
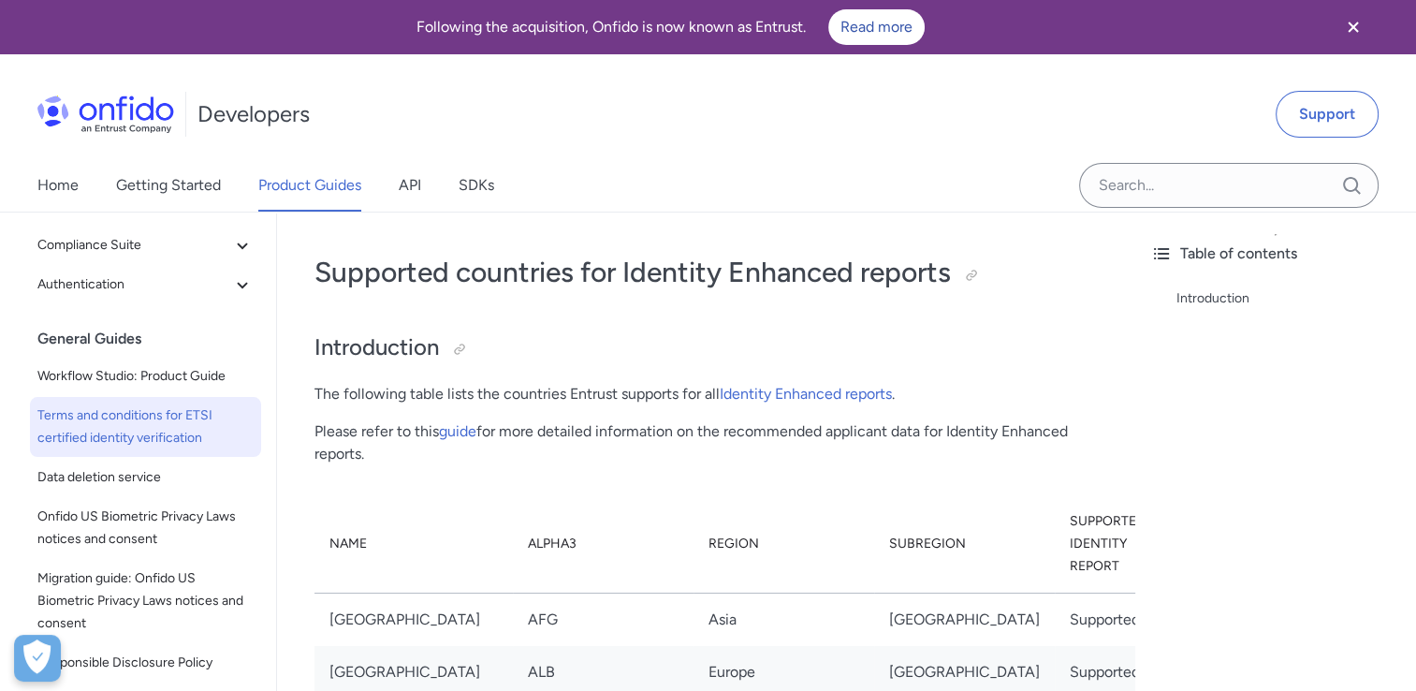
scroll to position [573, 0]
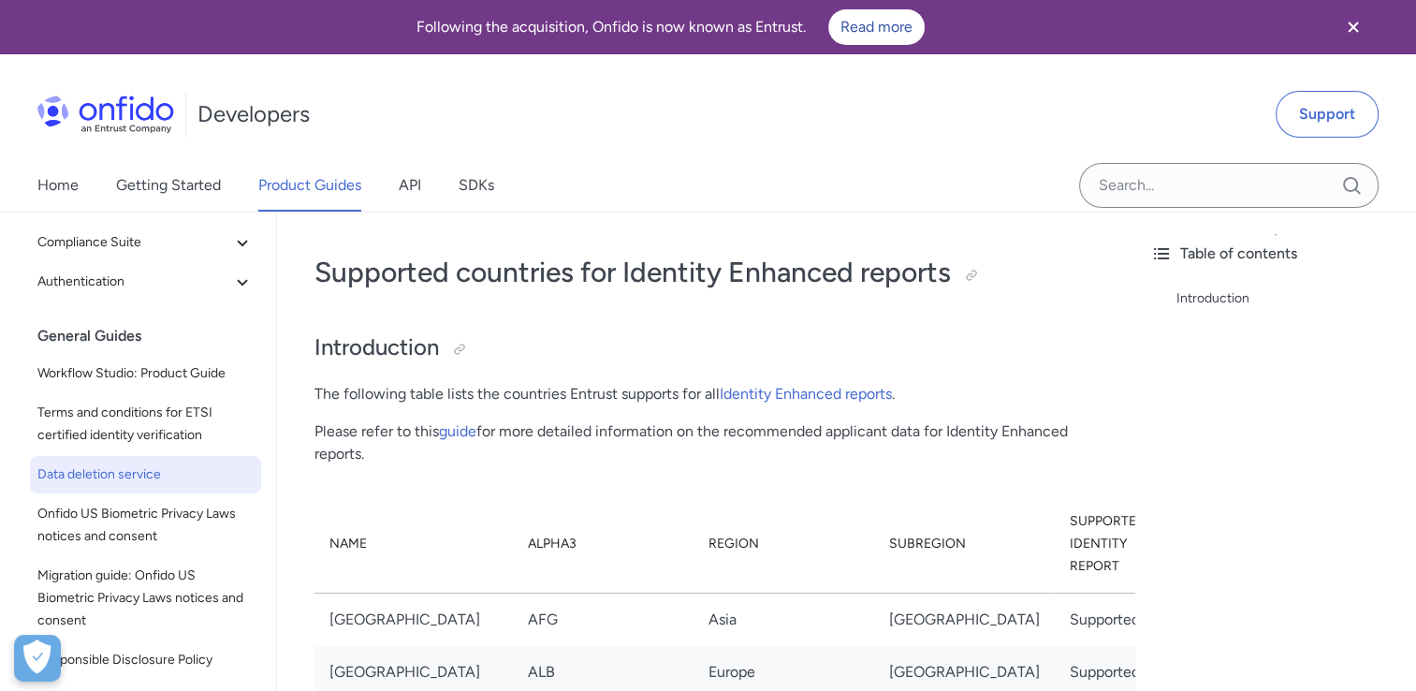
click at [126, 470] on span "Data deletion service" at bounding box center [145, 474] width 216 height 22
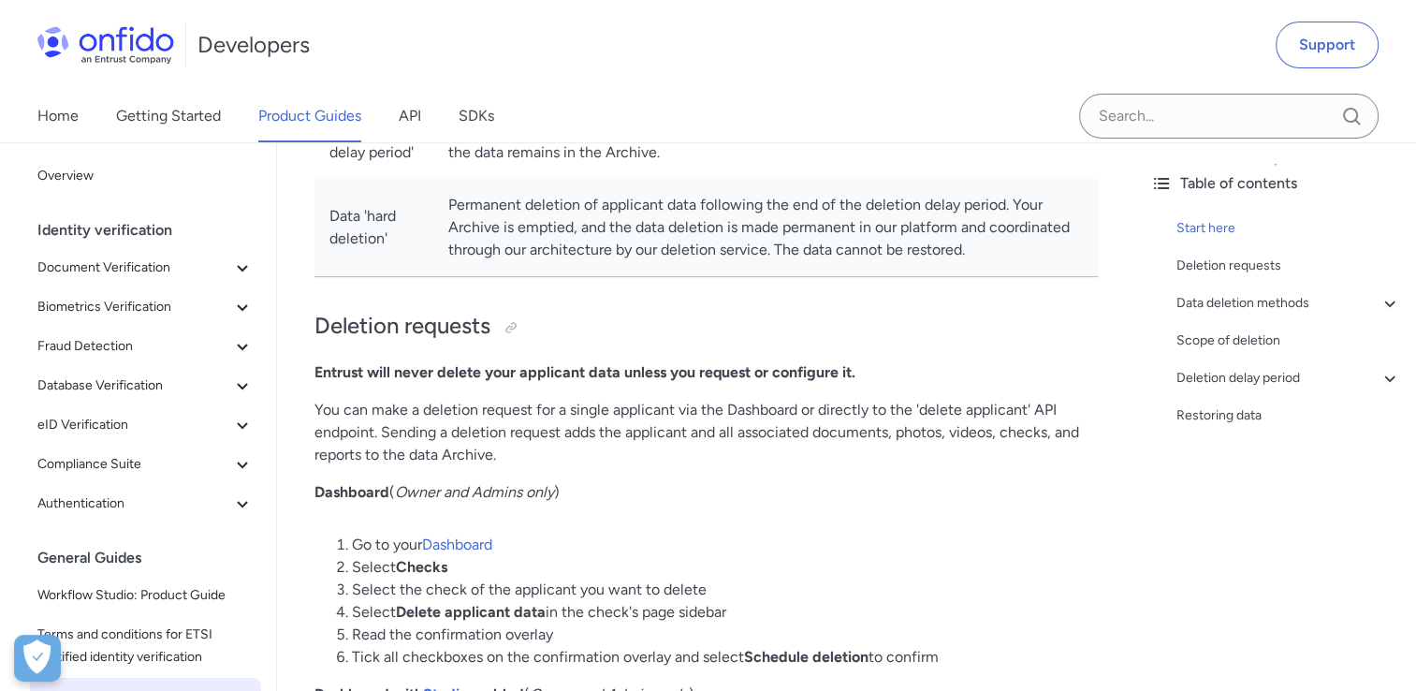
scroll to position [842, 0]
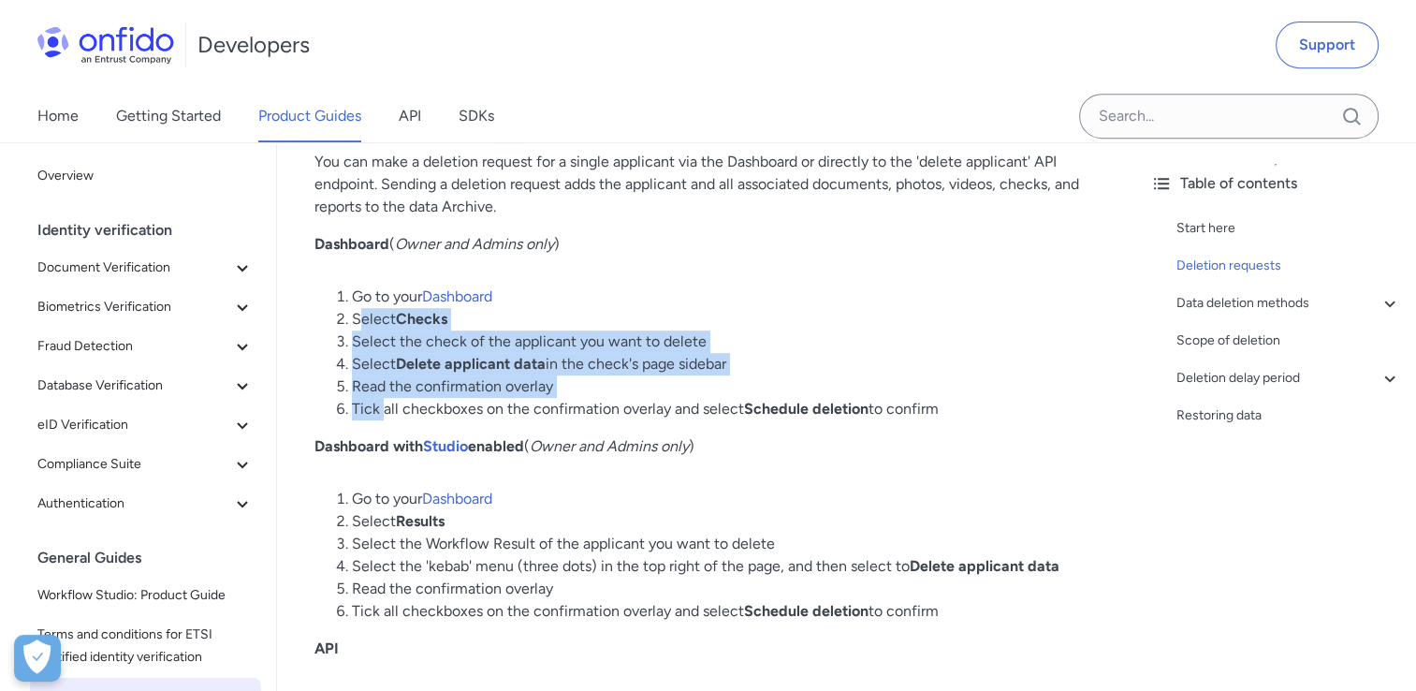
drag, startPoint x: 359, startPoint y: 356, endPoint x: 382, endPoint y: 463, distance: 109.9
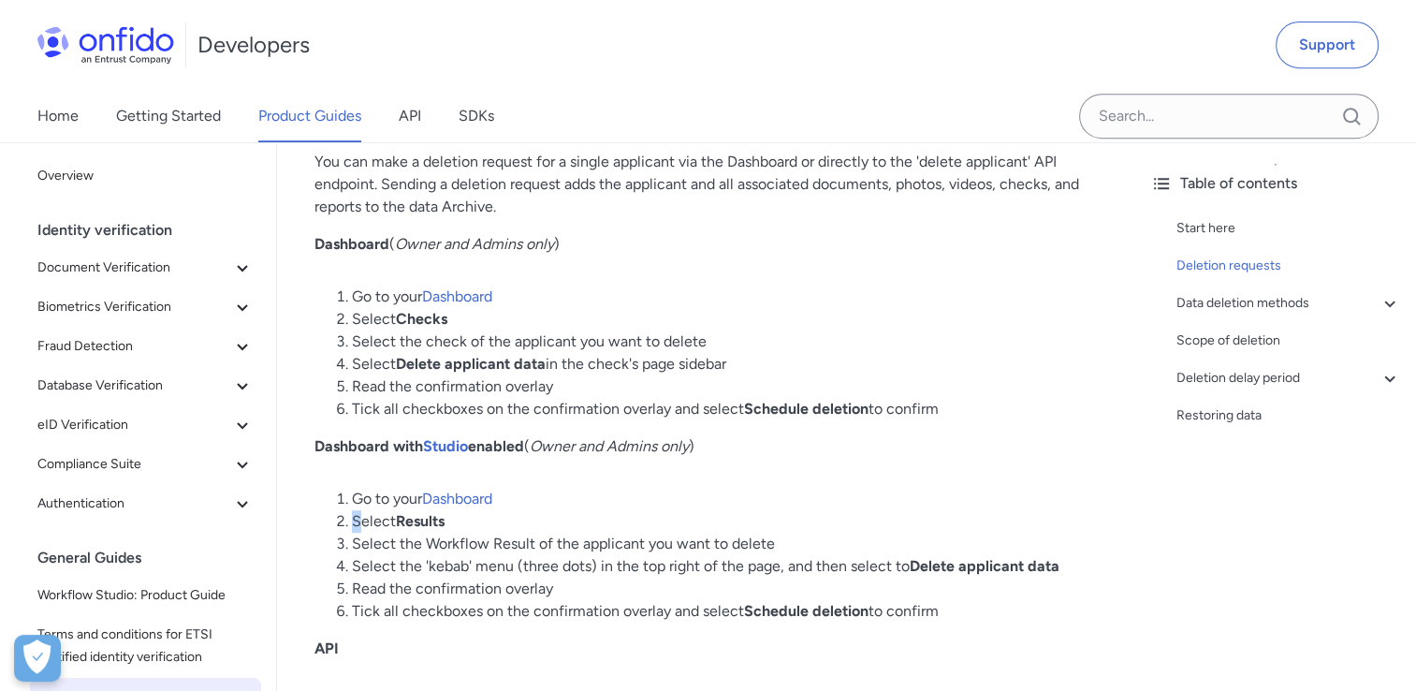
drag, startPoint x: 382, startPoint y: 463, endPoint x: 357, endPoint y: 565, distance: 104.9
click at [357, 532] on li "Select Results" at bounding box center [725, 521] width 746 height 22
drag, startPoint x: 357, startPoint y: 565, endPoint x: 408, endPoint y: 616, distance: 71.5
click at [408, 577] on li "Select the 'kebab' menu (three dots) in the top right of the page, and then sel…" at bounding box center [725, 566] width 746 height 22
